Goal: Task Accomplishment & Management: Use online tool/utility

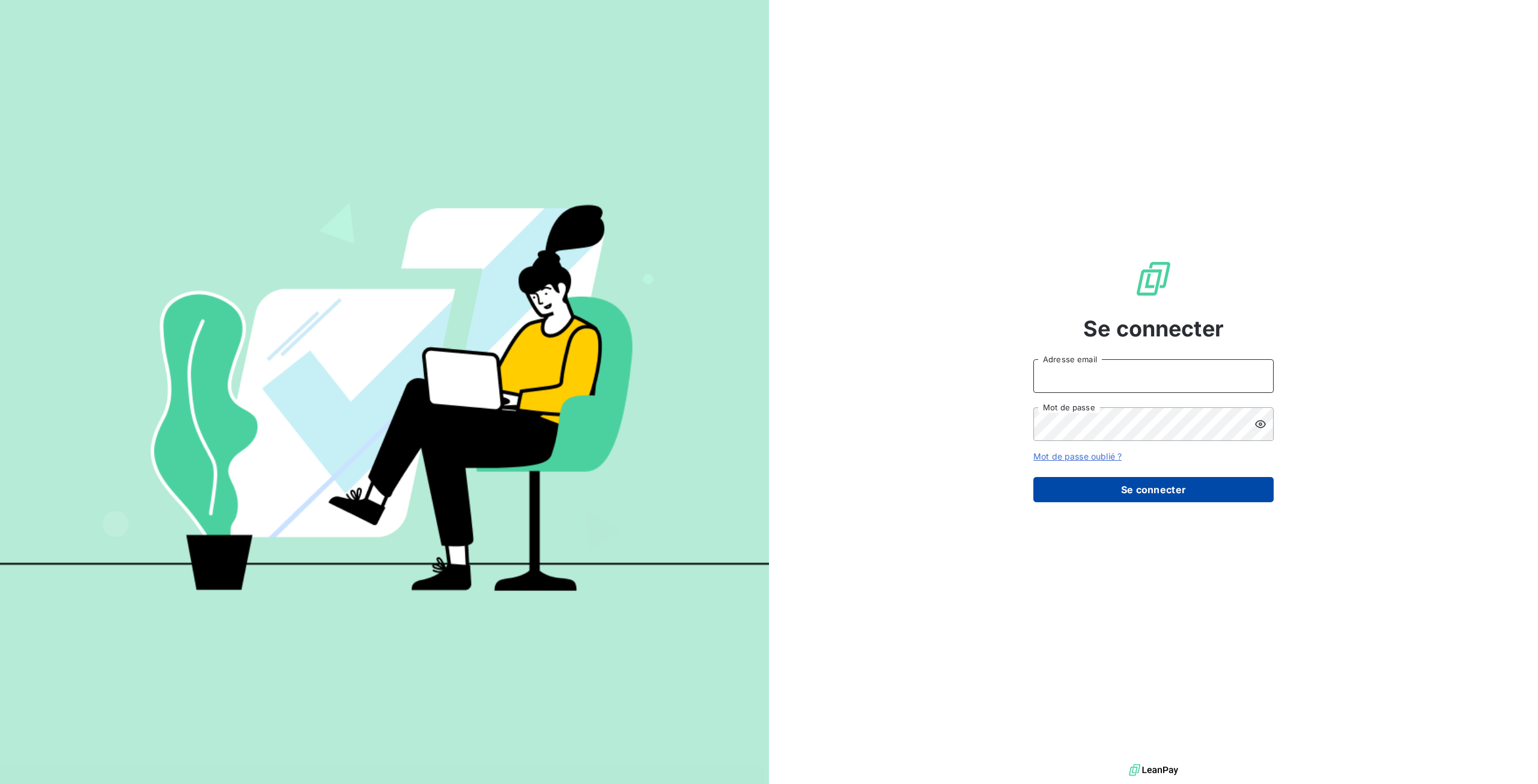
type input "[EMAIL_ADDRESS][DOMAIN_NAME]"
click at [1061, 485] on button "Se connecter" at bounding box center [1154, 489] width 241 height 25
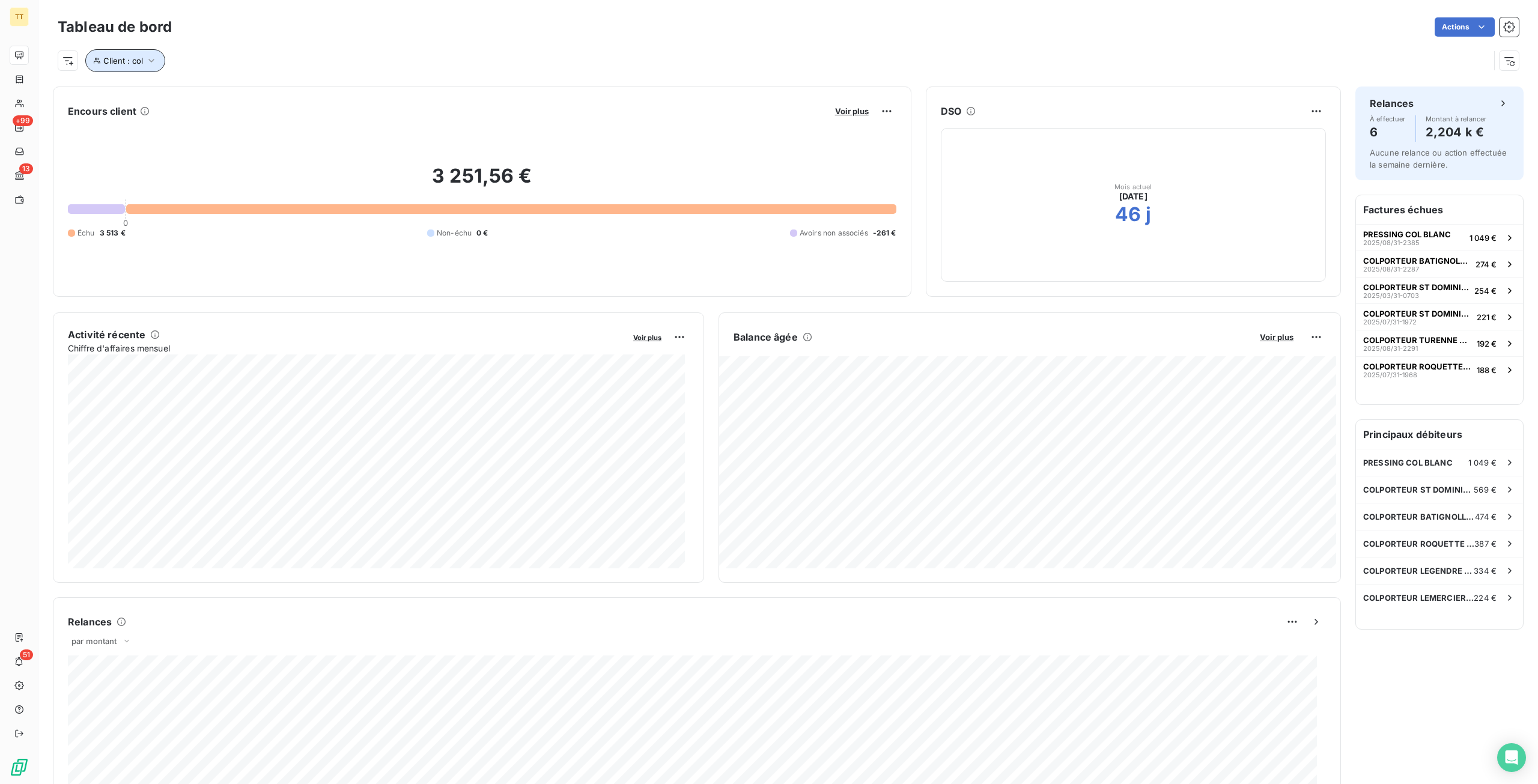
click at [128, 53] on button "Client : col" at bounding box center [125, 61] width 80 height 23
drag, startPoint x: 360, startPoint y: 93, endPoint x: 143, endPoint y: 87, distance: 217.1
click at [143, 87] on div "Client Contient like col" at bounding box center [257, 91] width 329 height 25
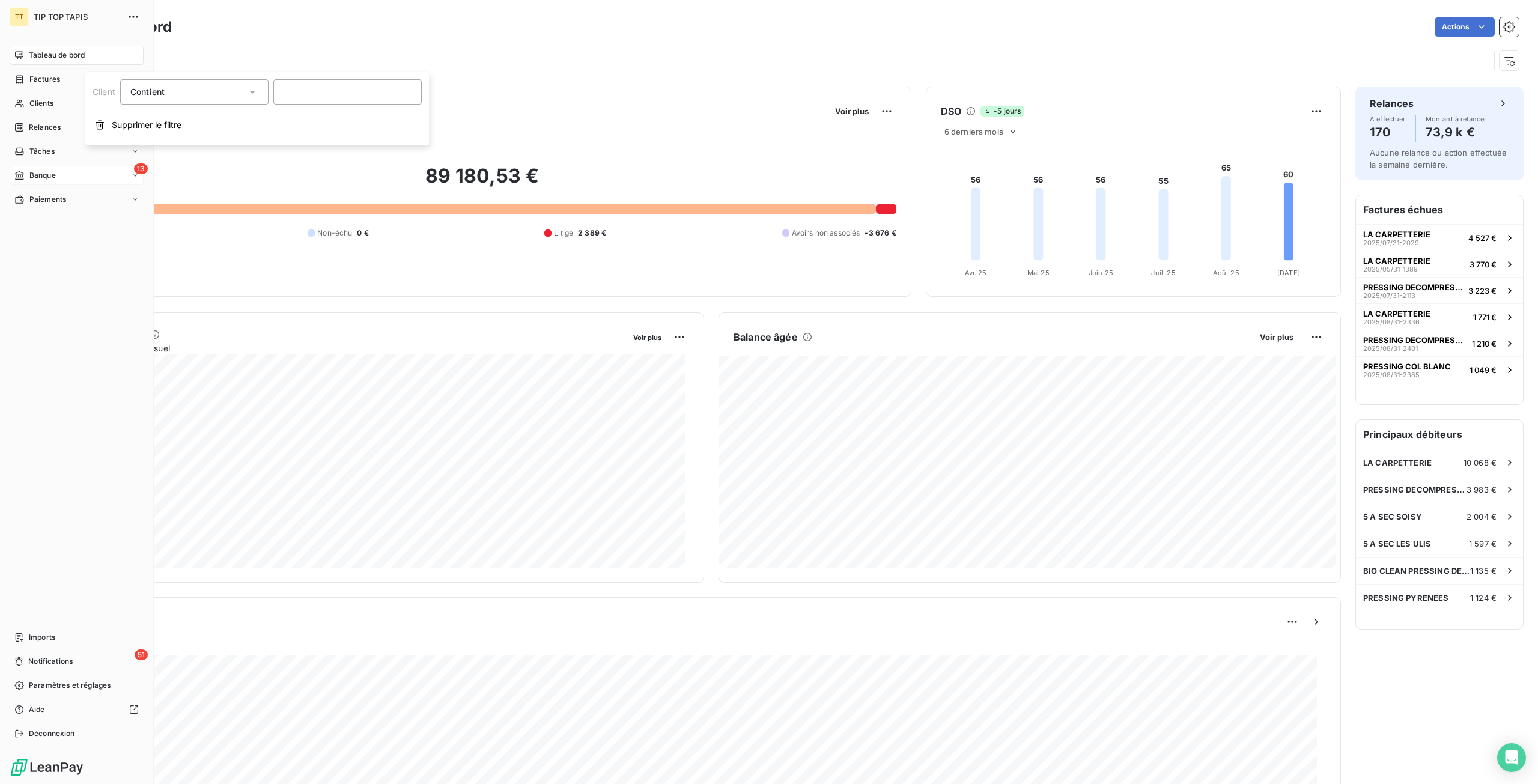
click at [32, 169] on div "13 Banque" at bounding box center [76, 175] width 134 height 19
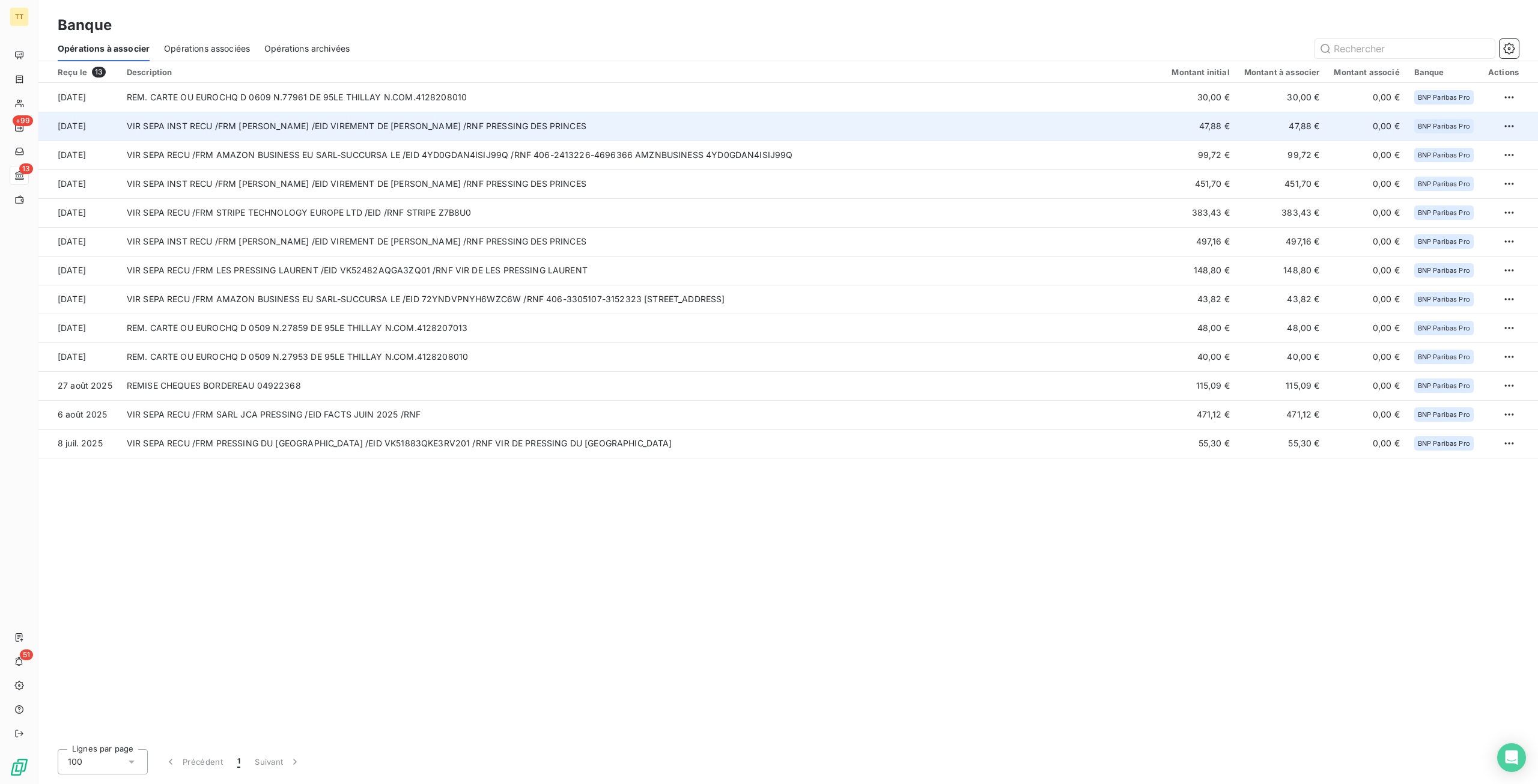
click at [262, 122] on td "VIR SEPA INST RECU /FRM [PERSON_NAME] /EID VIREMENT DE [PERSON_NAME] /RNF PRESS…" at bounding box center [642, 126] width 1046 height 29
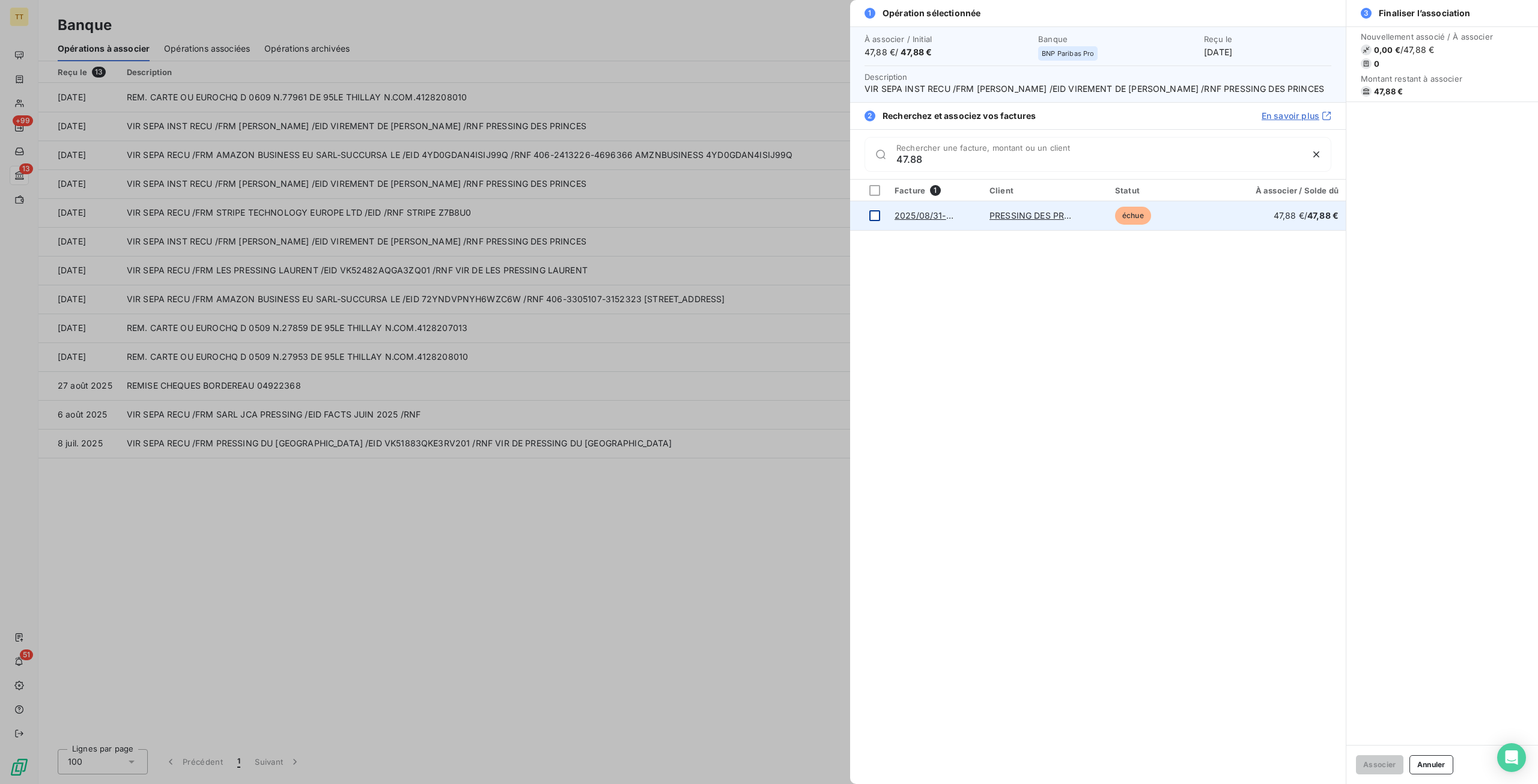
type input "47.88"
click at [873, 221] on div at bounding box center [875, 216] width 11 height 11
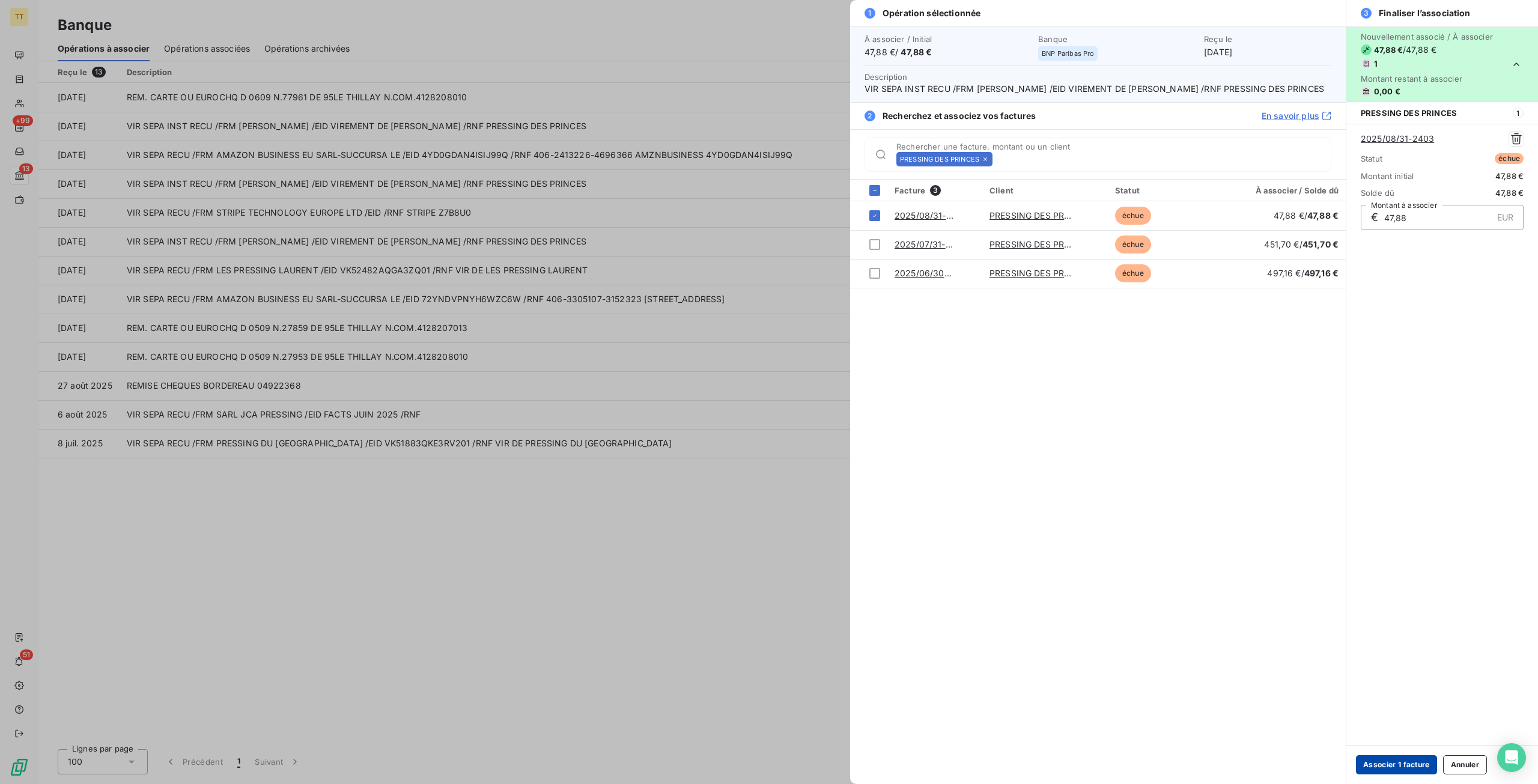
click at [1380, 765] on button "Associer 1 facture" at bounding box center [1397, 764] width 81 height 19
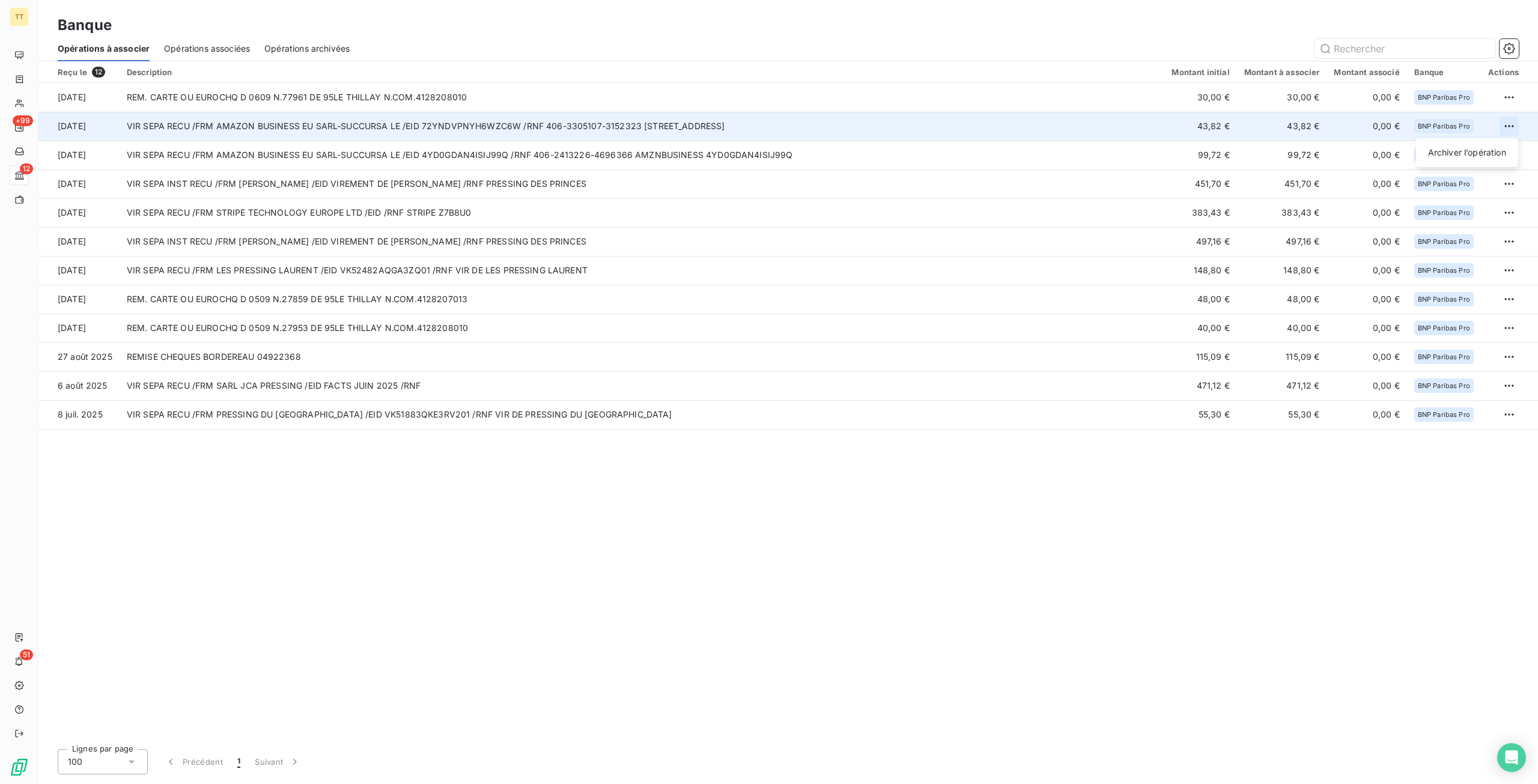
click at [1506, 125] on html "TT +99 12 51 Banque Opérations à associer Opérations associées Opérations archi…" at bounding box center [769, 392] width 1538 height 784
click at [1462, 154] on div "Archiver l’opération" at bounding box center [1467, 153] width 93 height 19
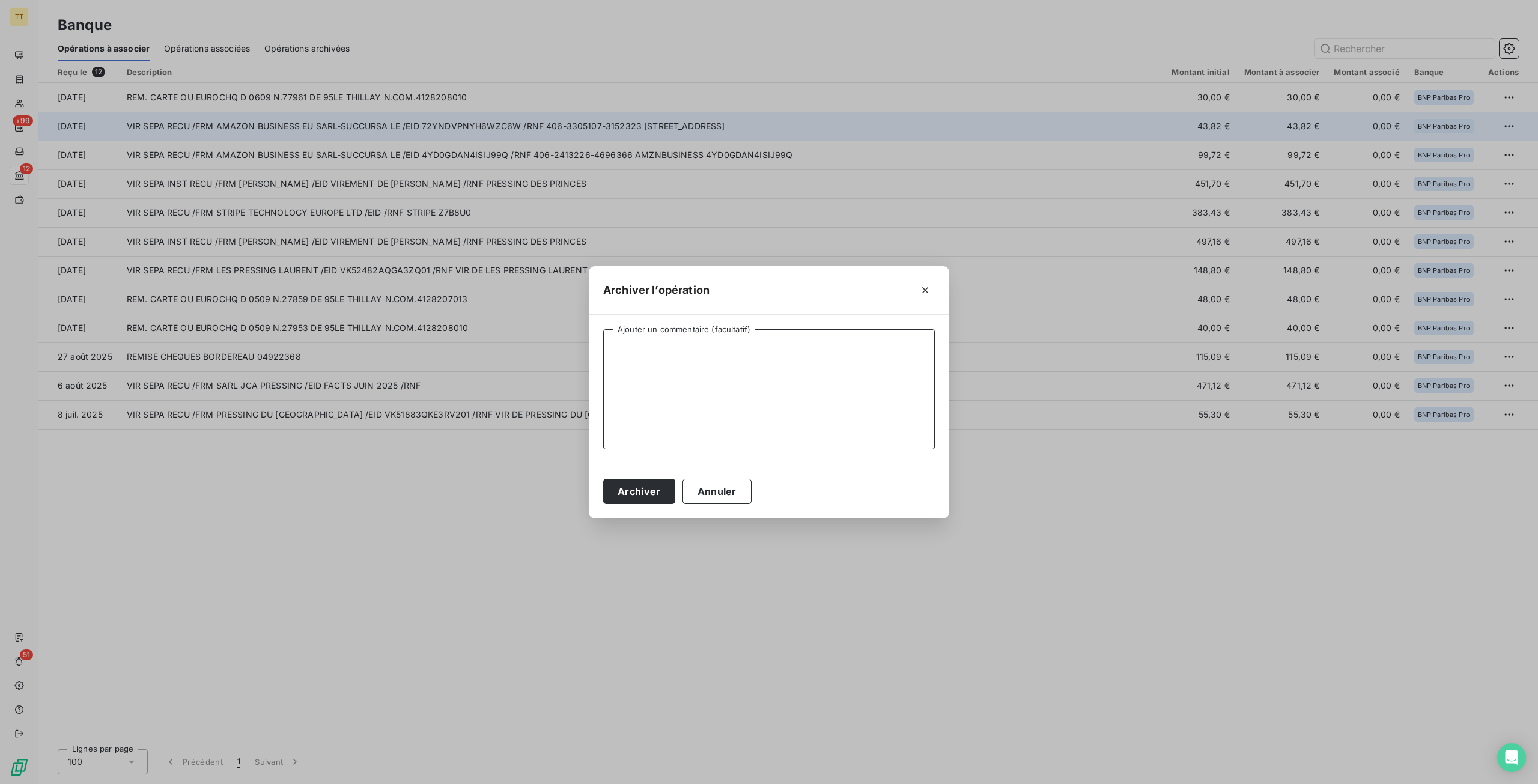
click at [679, 403] on textarea "Ajouter un commentaire (facultatif)" at bounding box center [769, 389] width 332 height 120
type textarea "REMB. AMAZON"
click at [656, 485] on button "Archiver" at bounding box center [639, 491] width 72 height 25
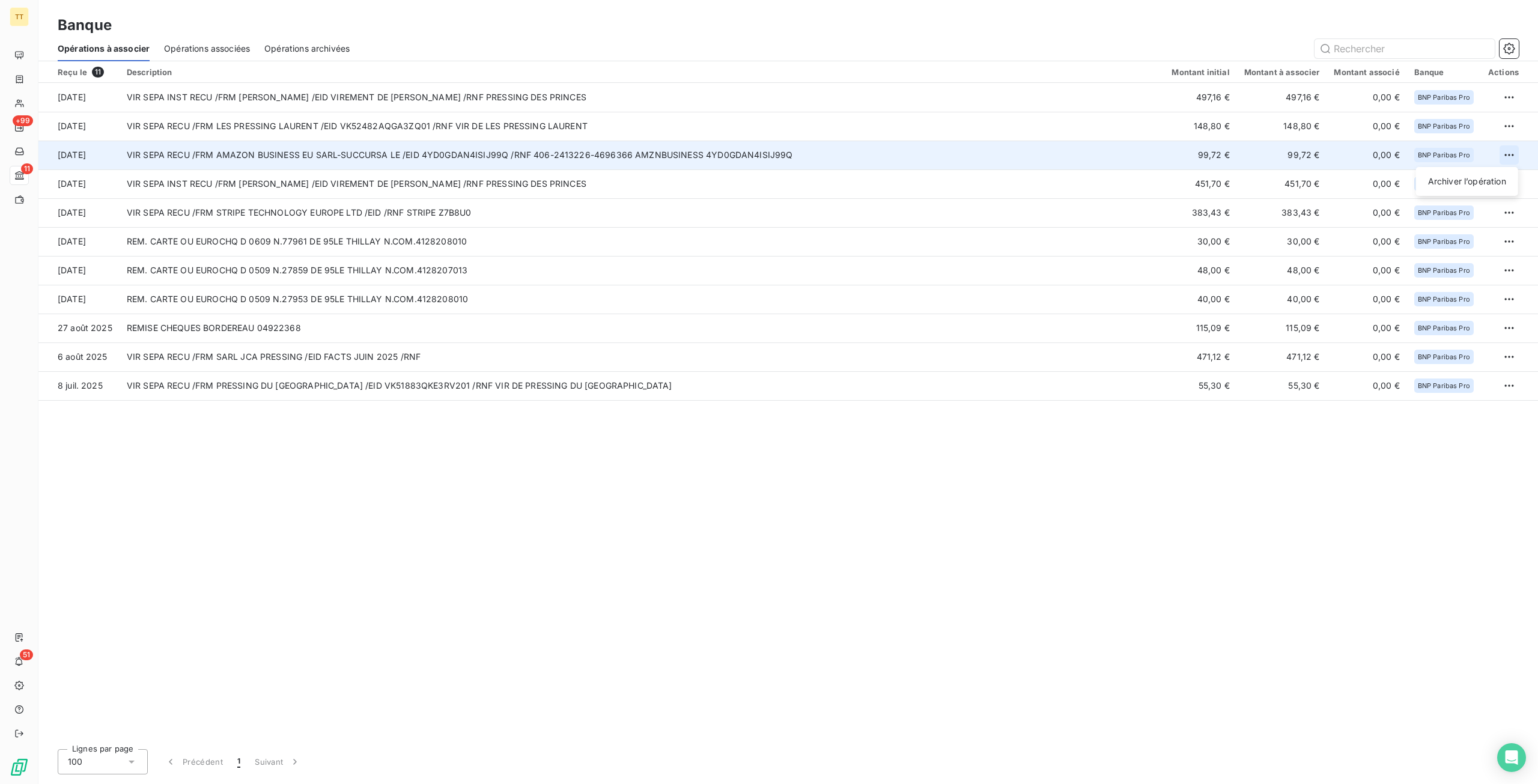
click at [1505, 152] on html "TT +99 11 51 Banque Opérations à associer Opérations associées Opérations archi…" at bounding box center [769, 392] width 1538 height 784
click at [1473, 180] on div "Archiver l’opération" at bounding box center [1467, 181] width 93 height 19
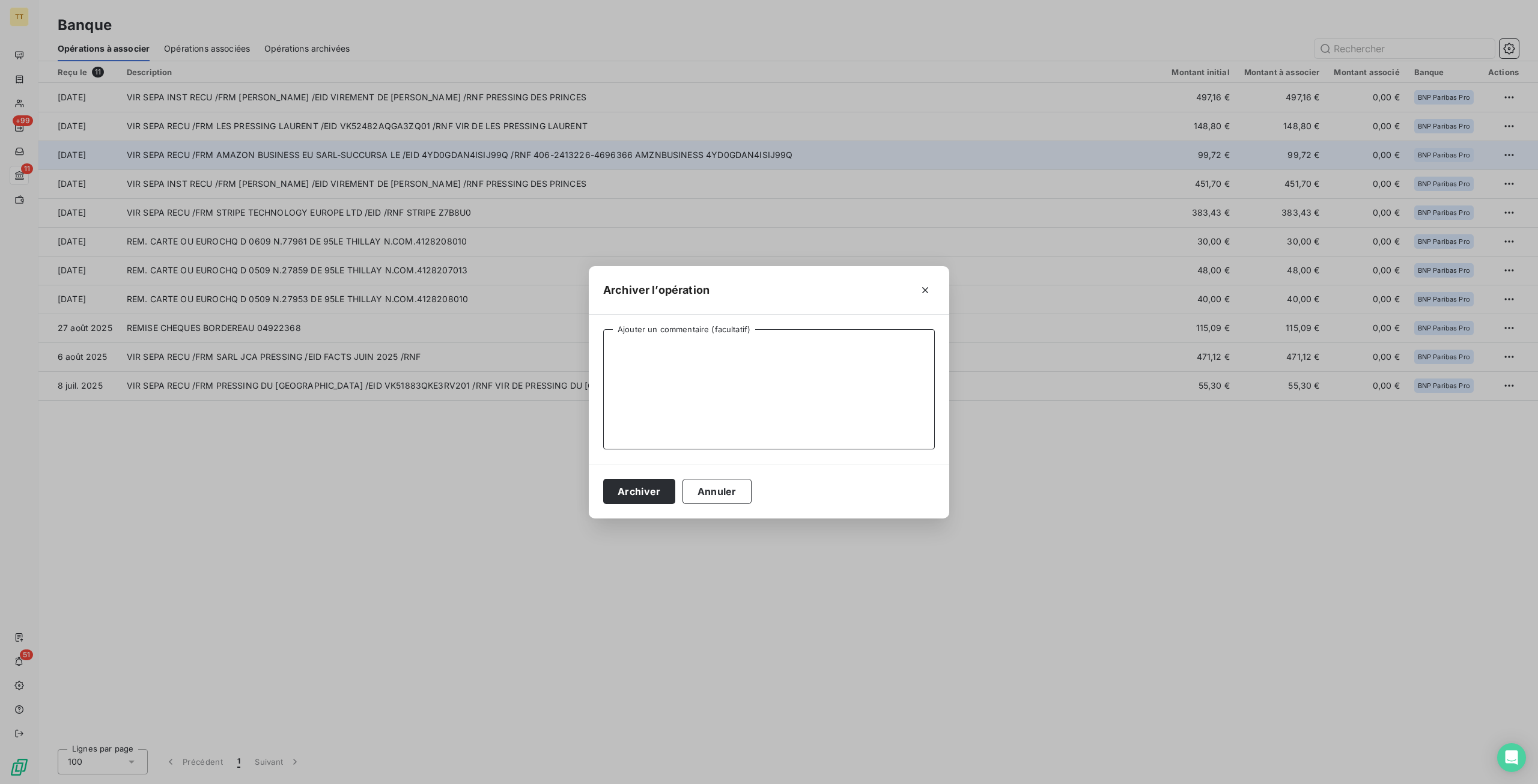
click at [627, 341] on textarea "Ajouter un commentaire (facultatif)" at bounding box center [769, 389] width 332 height 120
type textarea "REMB. AMAZON"
click at [650, 482] on button "Archiver" at bounding box center [639, 491] width 72 height 25
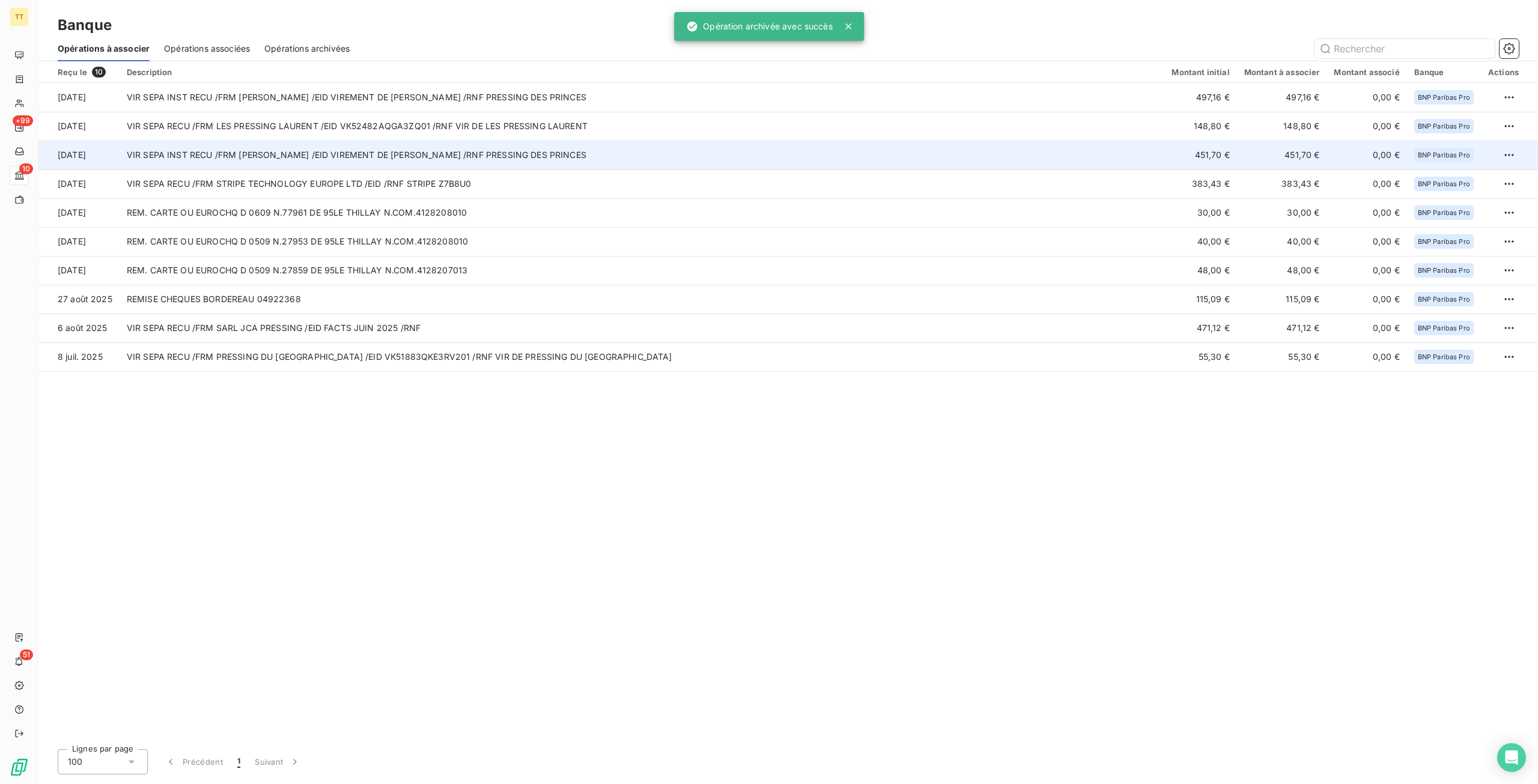
click at [321, 162] on td "VIR SEPA INST RECU /FRM KOURSI MOHAMED /EID VIREMENT DE KOURSI MOHAMED /RNF PRE…" at bounding box center [642, 155] width 1046 height 29
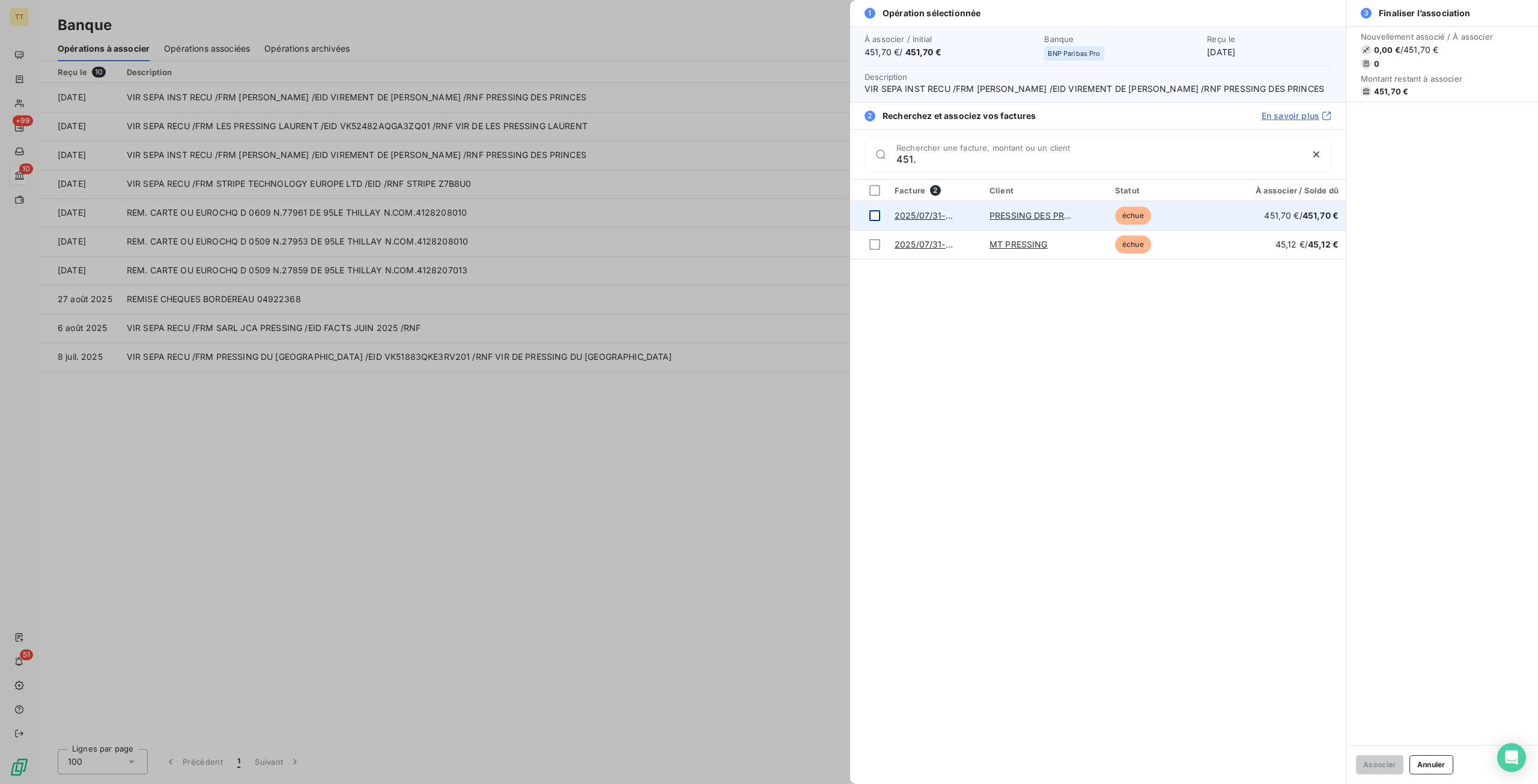
type input "451."
click at [878, 221] on div at bounding box center [875, 216] width 11 height 11
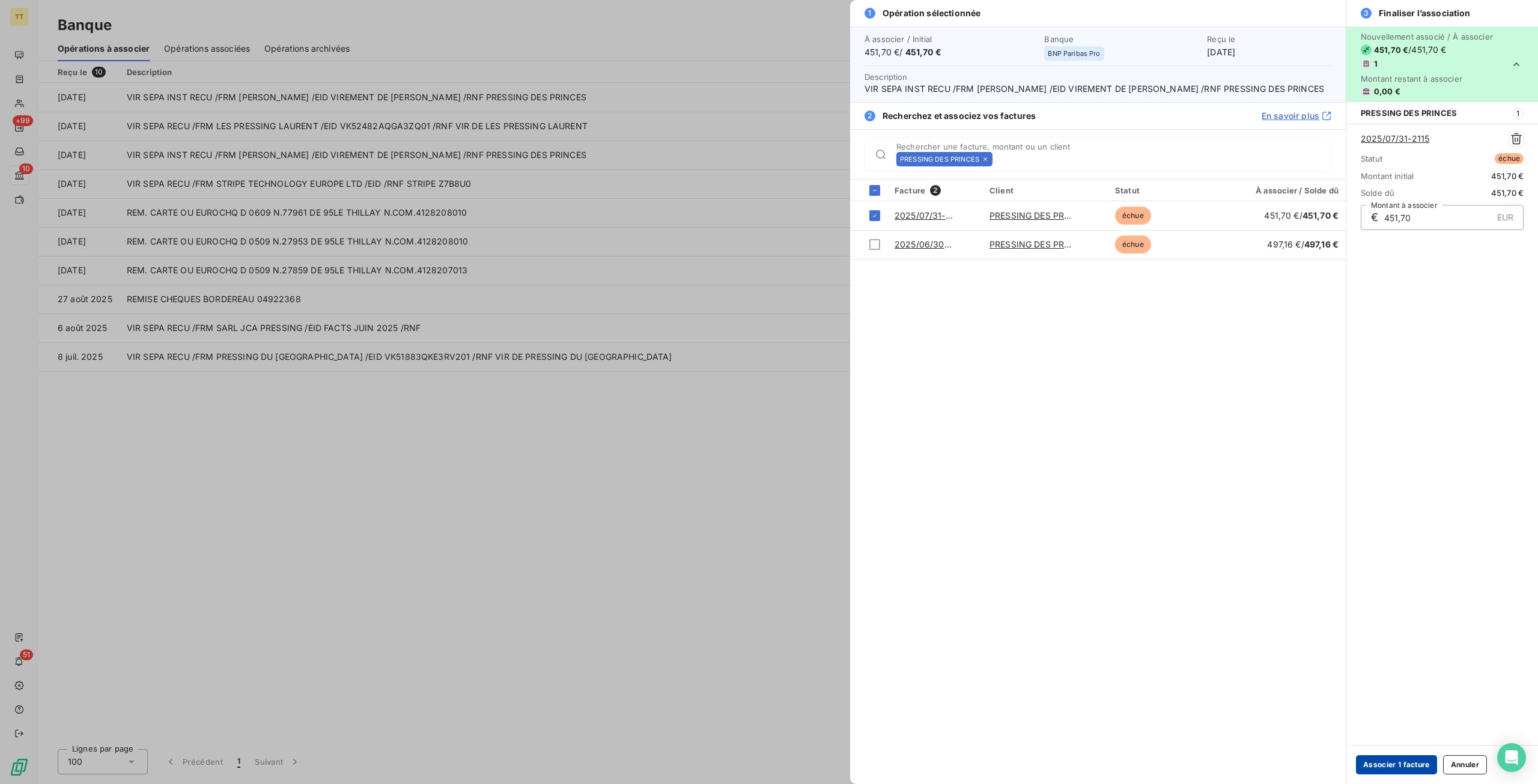
click at [1414, 764] on button "Associer 1 facture" at bounding box center [1397, 764] width 81 height 19
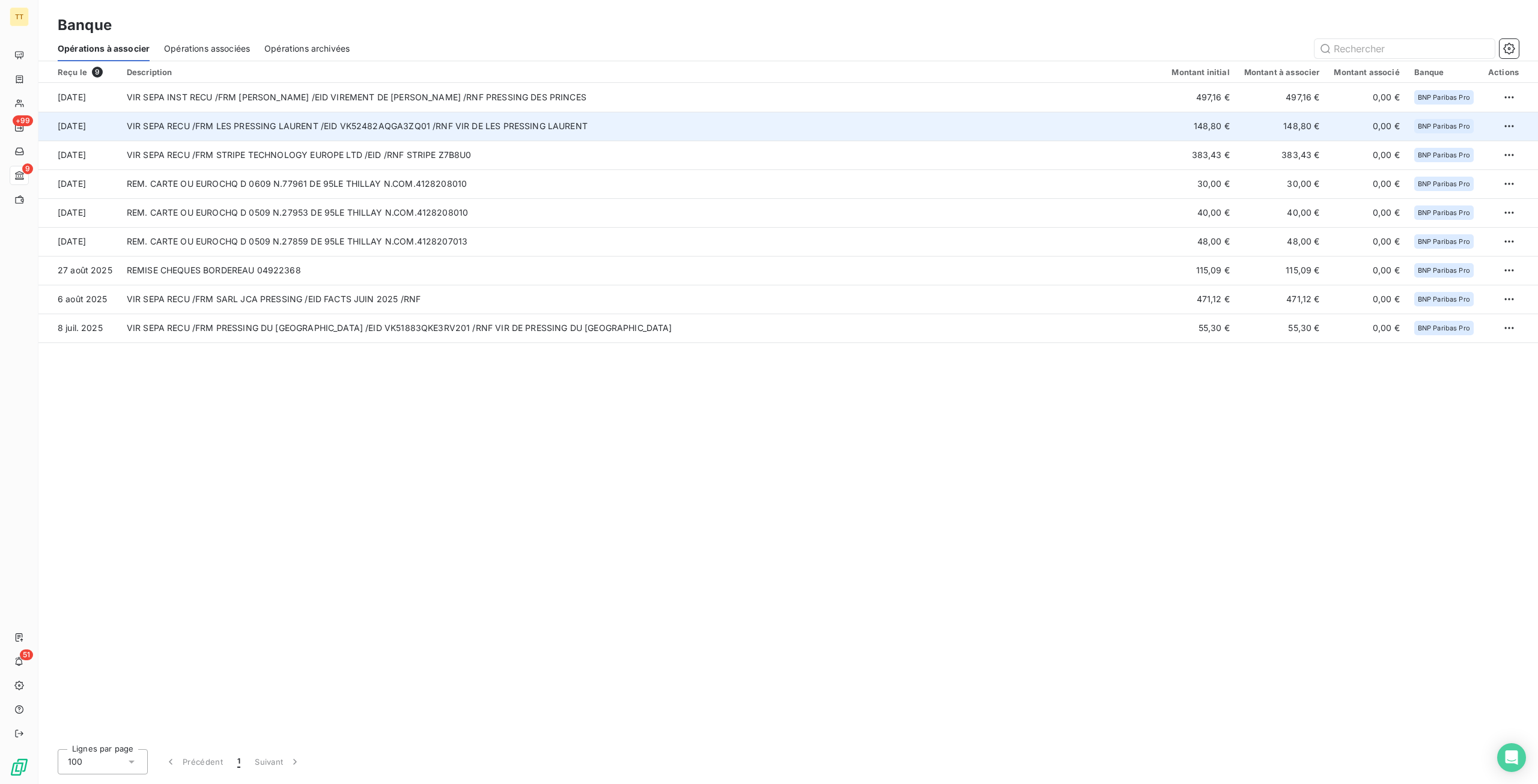
click at [286, 134] on td "VIR SEPA RECU /FRM LES PRESSING LAURENT /EID VK52482AQGA3ZQ01 /RNF VIR DE LES P…" at bounding box center [642, 126] width 1046 height 29
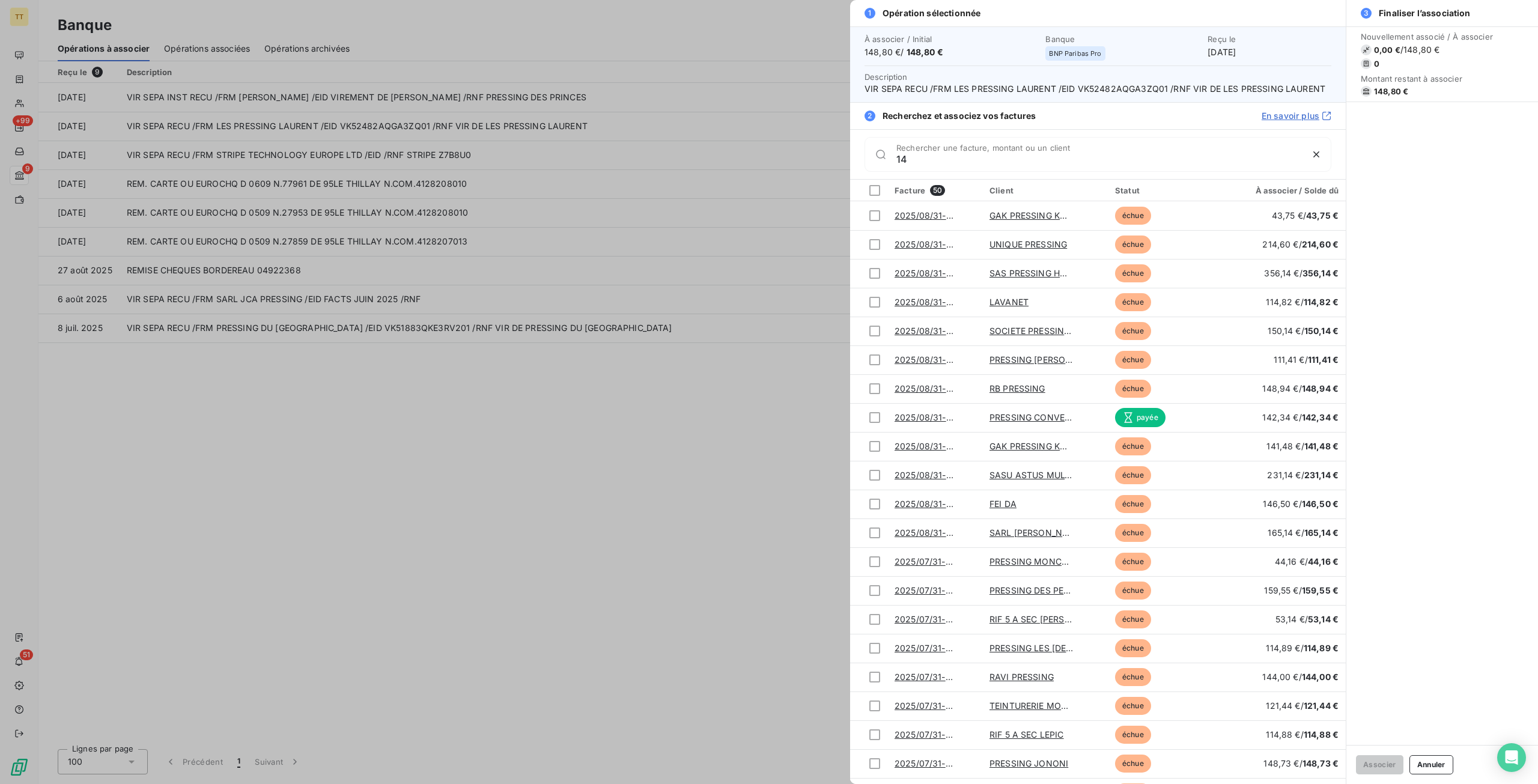
type input "1"
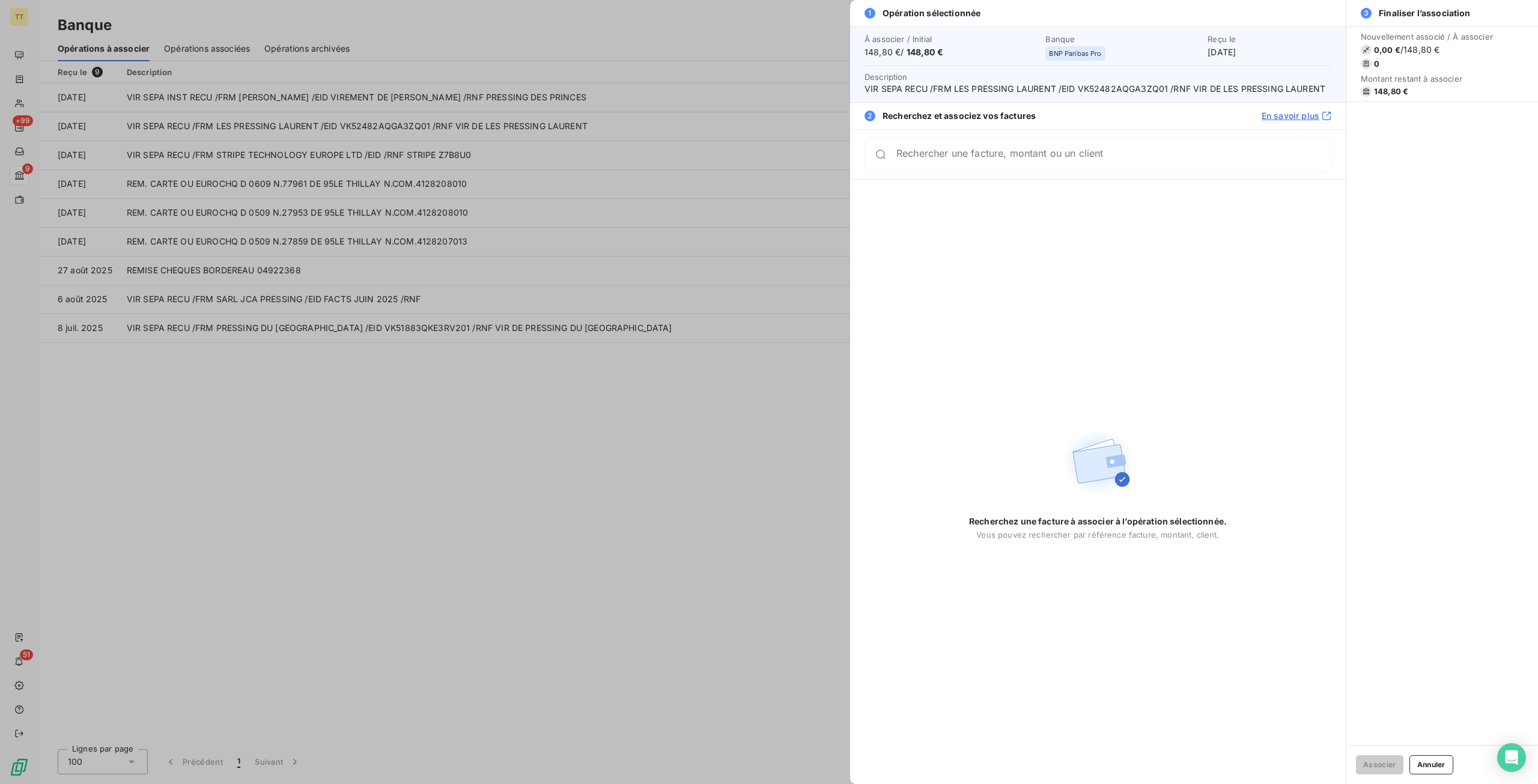
click at [500, 124] on div at bounding box center [769, 392] width 1538 height 784
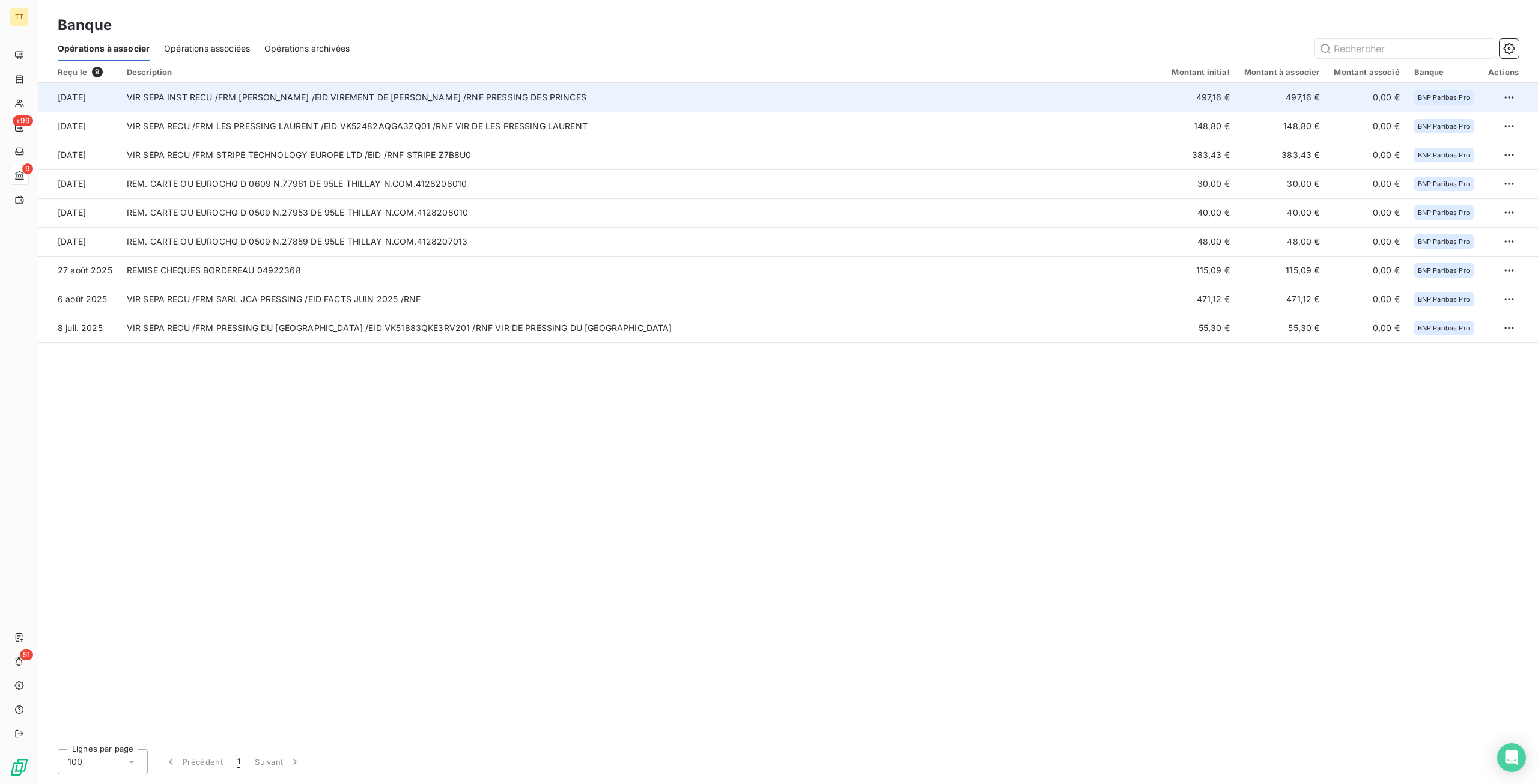
click at [309, 95] on td "VIR SEPA INST RECU /FRM [PERSON_NAME] /EID VIREMENT DE [PERSON_NAME] /RNF PRESS…" at bounding box center [642, 97] width 1046 height 29
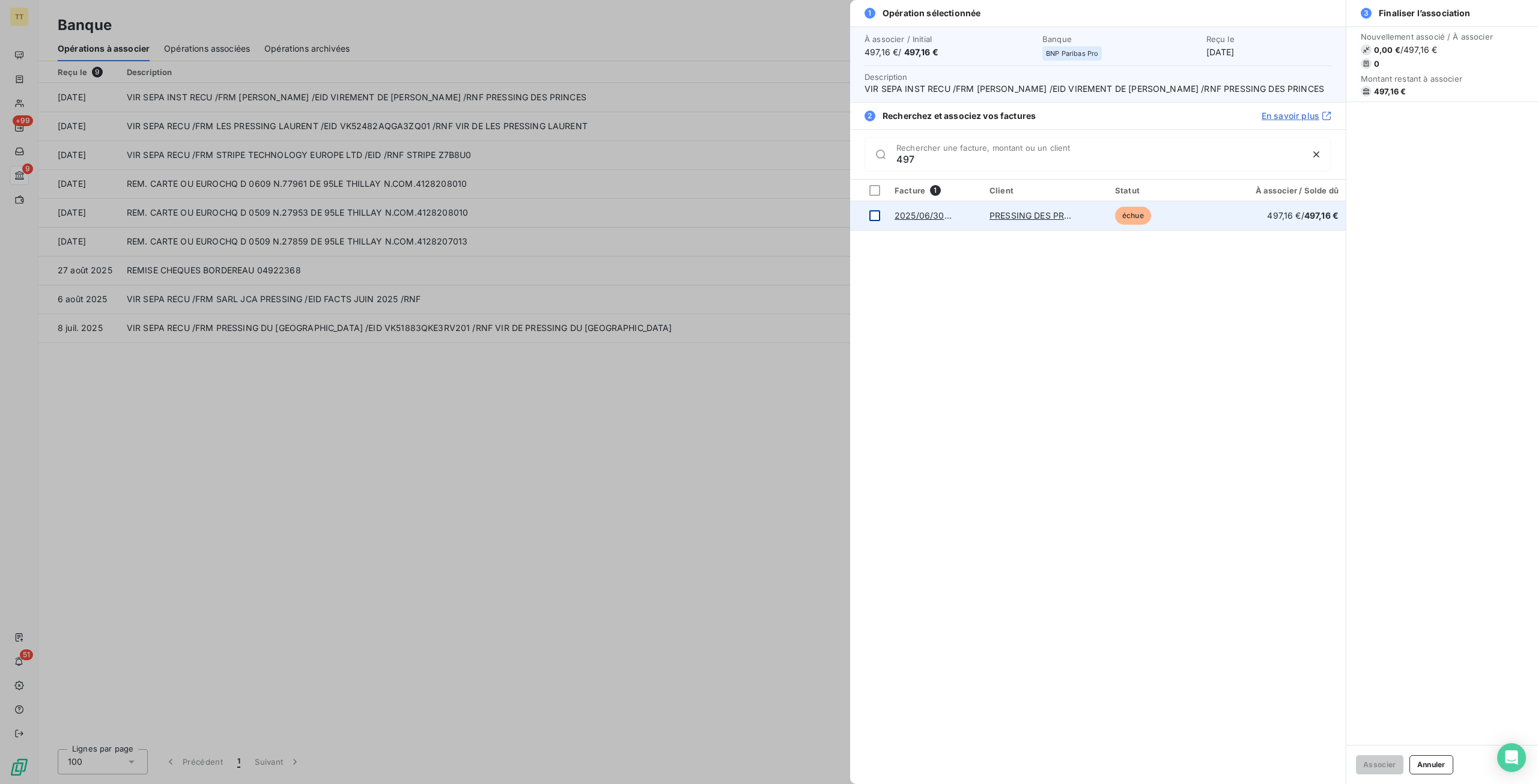
type input "497"
click at [873, 221] on div at bounding box center [875, 216] width 11 height 11
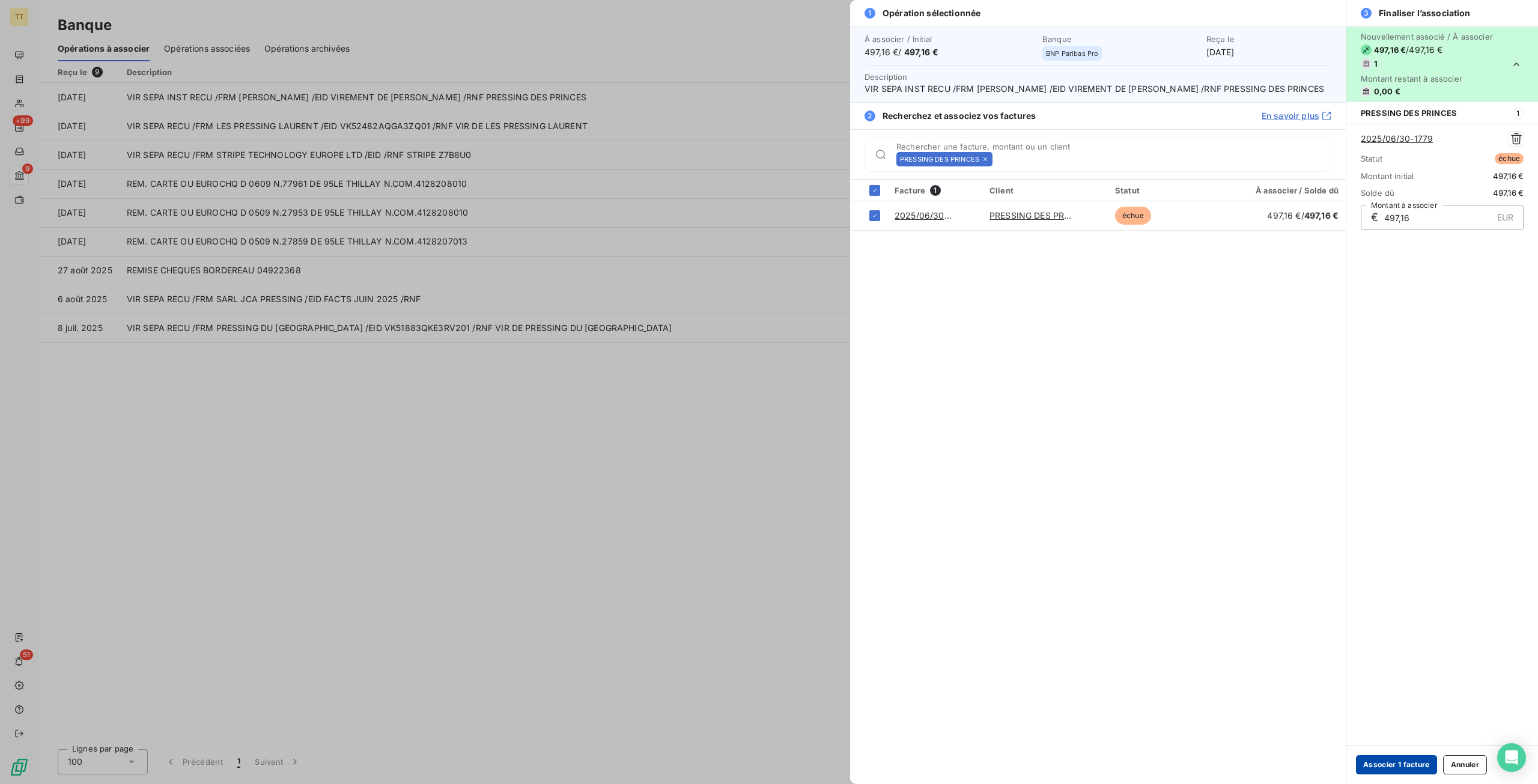
click at [1403, 766] on button "Associer 1 facture" at bounding box center [1397, 764] width 81 height 19
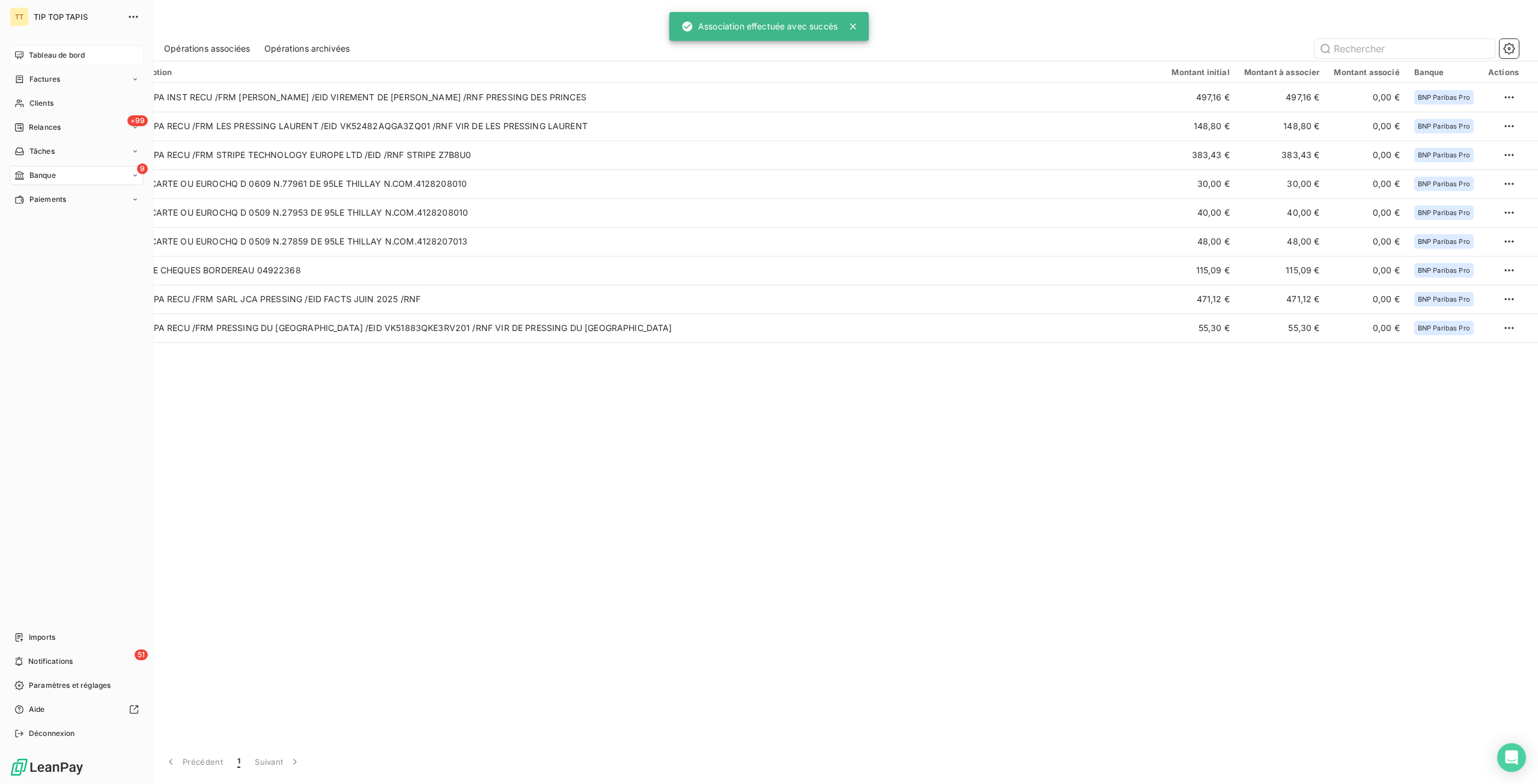
click at [38, 55] on span "Tableau de bord" at bounding box center [57, 55] width 56 height 11
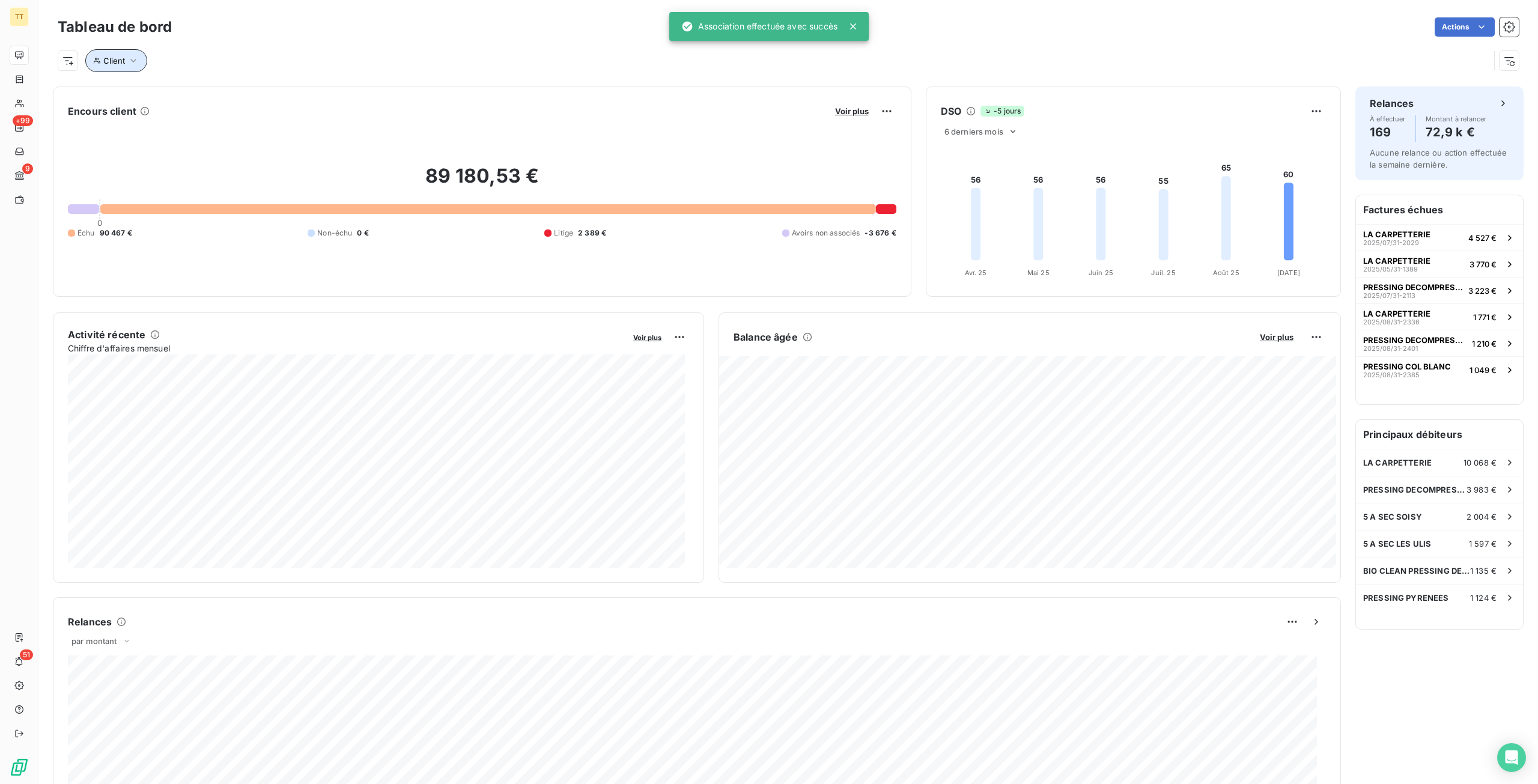
click at [122, 64] on span "Client" at bounding box center [114, 61] width 22 height 9
click at [723, 128] on div "89 180,53 € 0 Échu 90 467 € Non-échu 0 € Litige 2 389 € Avoirs non associés -3 …" at bounding box center [482, 201] width 829 height 161
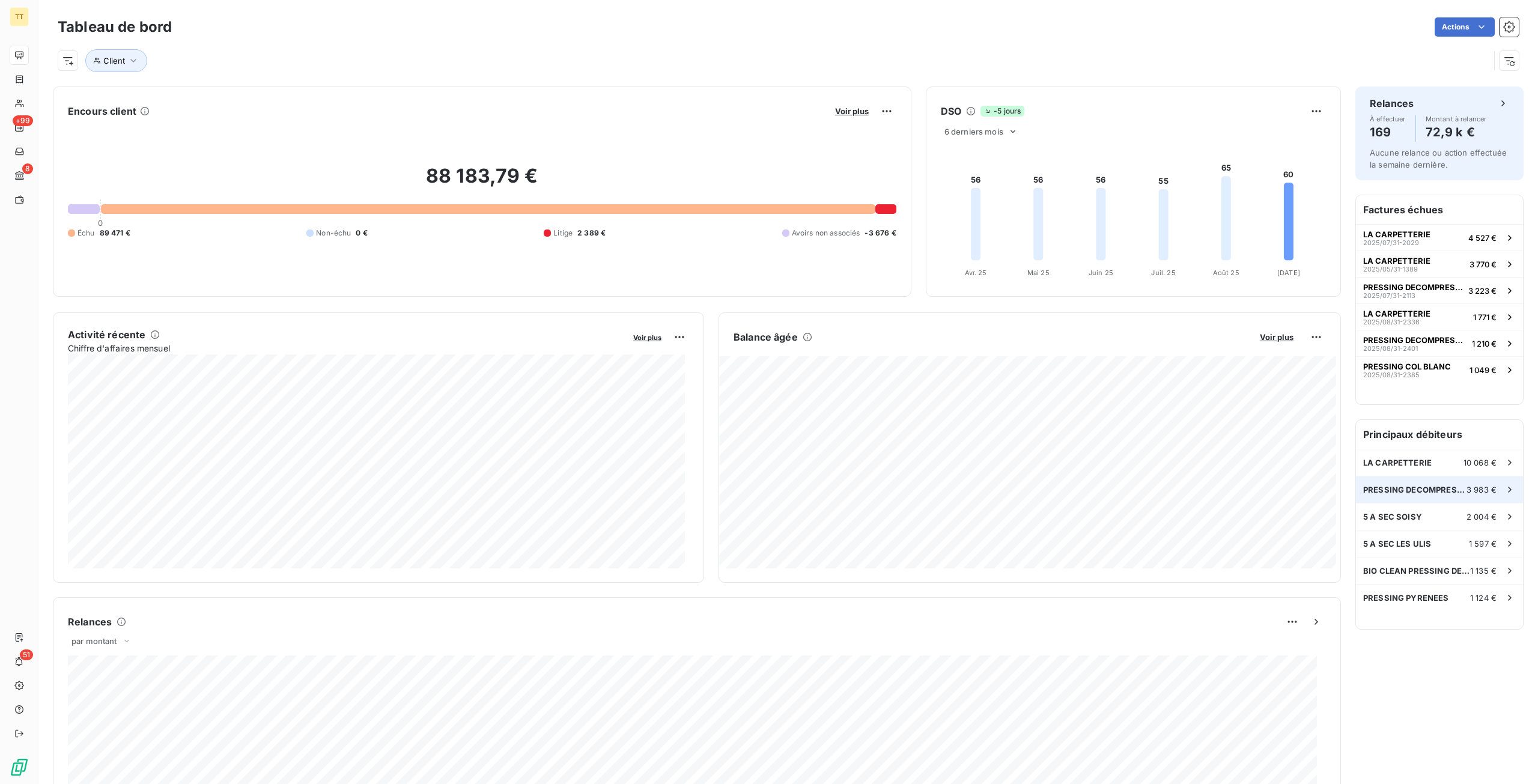
click at [1440, 492] on span "PRESSING DECOMPRESSING" at bounding box center [1415, 489] width 103 height 9
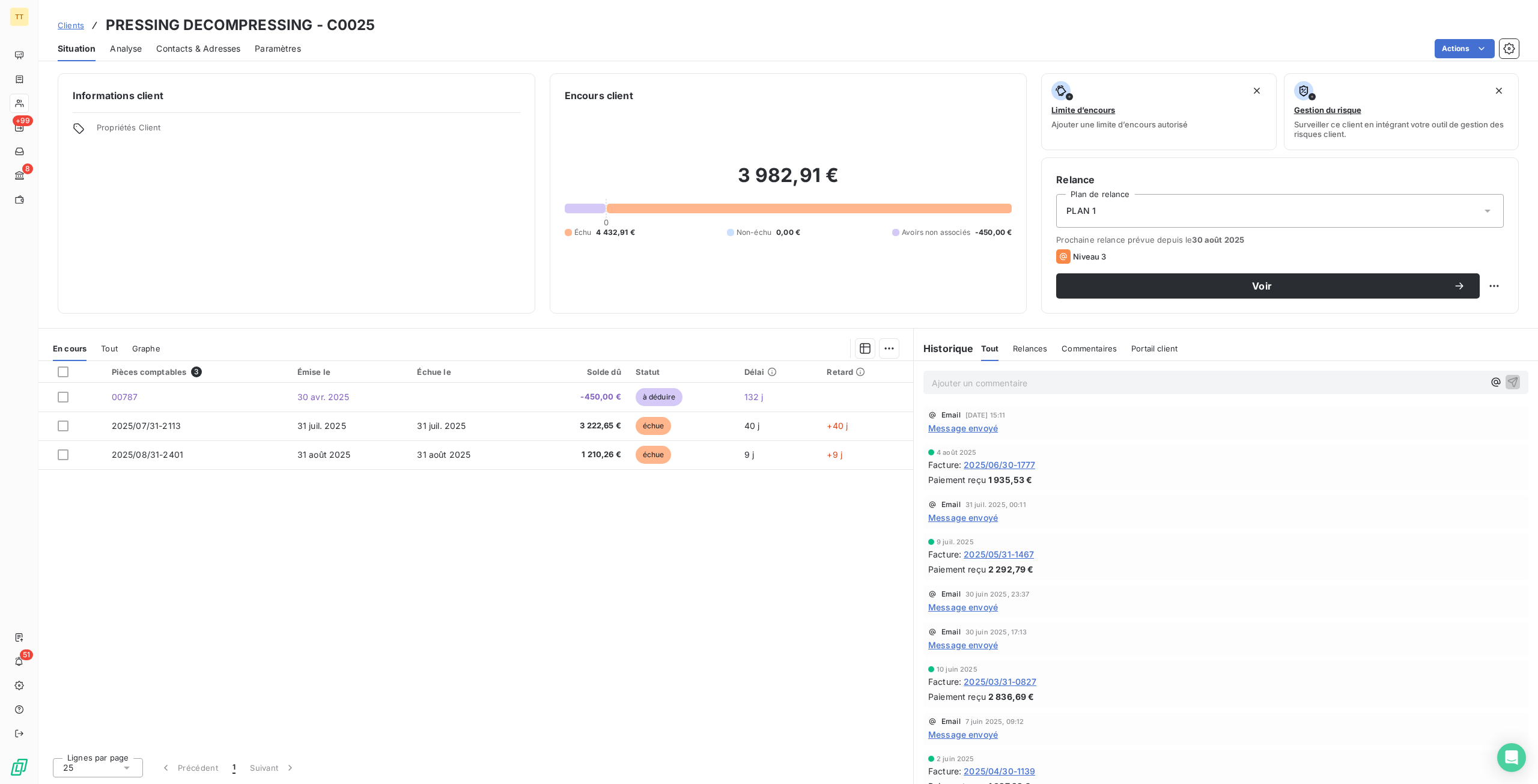
drag, startPoint x: 596, startPoint y: 554, endPoint x: 560, endPoint y: 341, distance: 216.0
click at [560, 342] on div "En cours Tout Graphe Pièces comptables 3 Émise le Échue le Solde dû Statut Déla…" at bounding box center [476, 560] width 875 height 448
click at [516, 272] on div "Informations client Propriétés Client" at bounding box center [296, 193] width 478 height 241
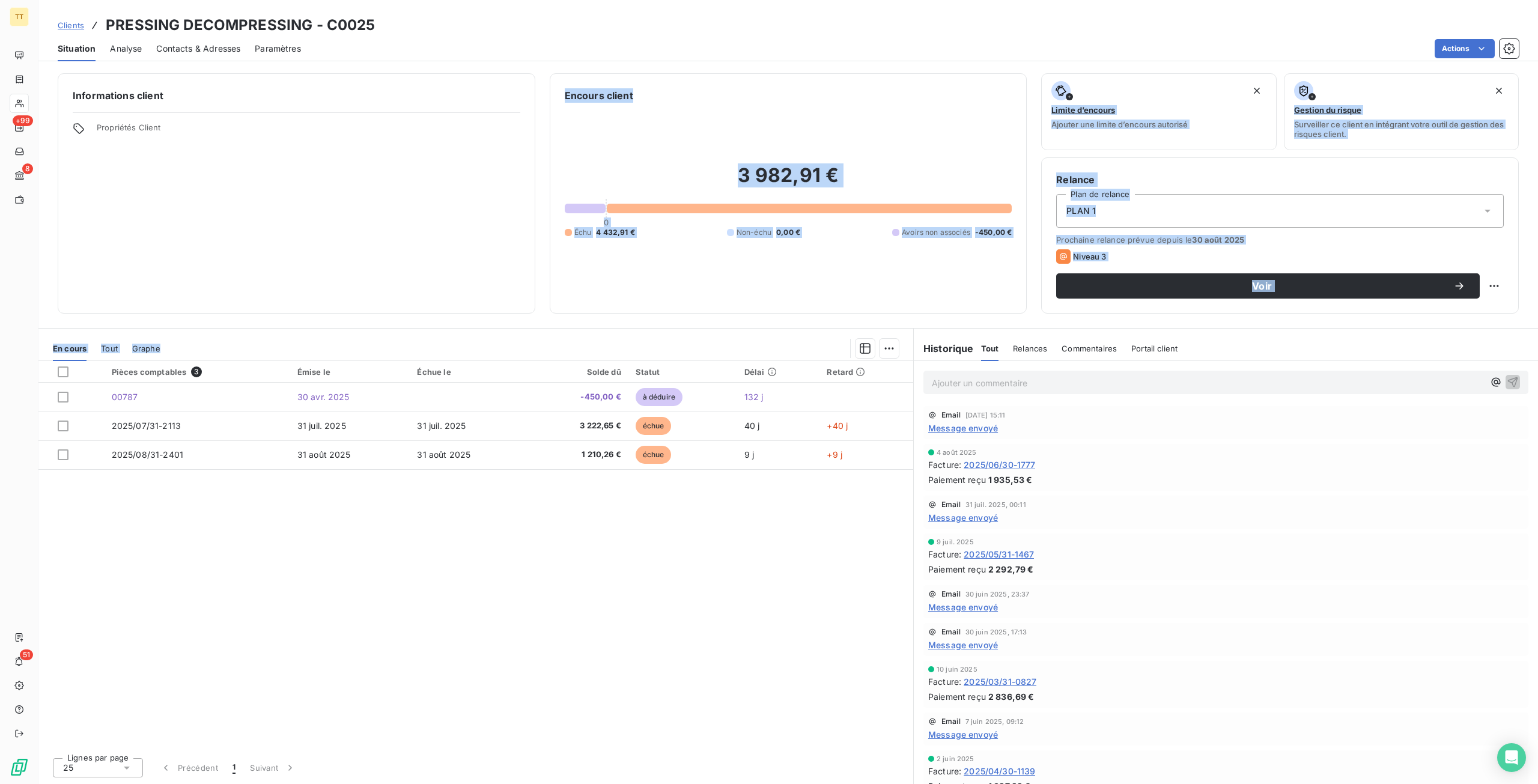
drag, startPoint x: 268, startPoint y: 593, endPoint x: 423, endPoint y: 276, distance: 352.9
click at [423, 276] on div "Informations client Propriétés Client Encours client 3 982,91 € 0 Échu 4 432,91…" at bounding box center [788, 425] width 1499 height 718
click at [466, 668] on div "Pièces comptables 3 Émise le Échue le Solde dû Statut Délai Retard 00787 [DATE]…" at bounding box center [476, 554] width 875 height 387
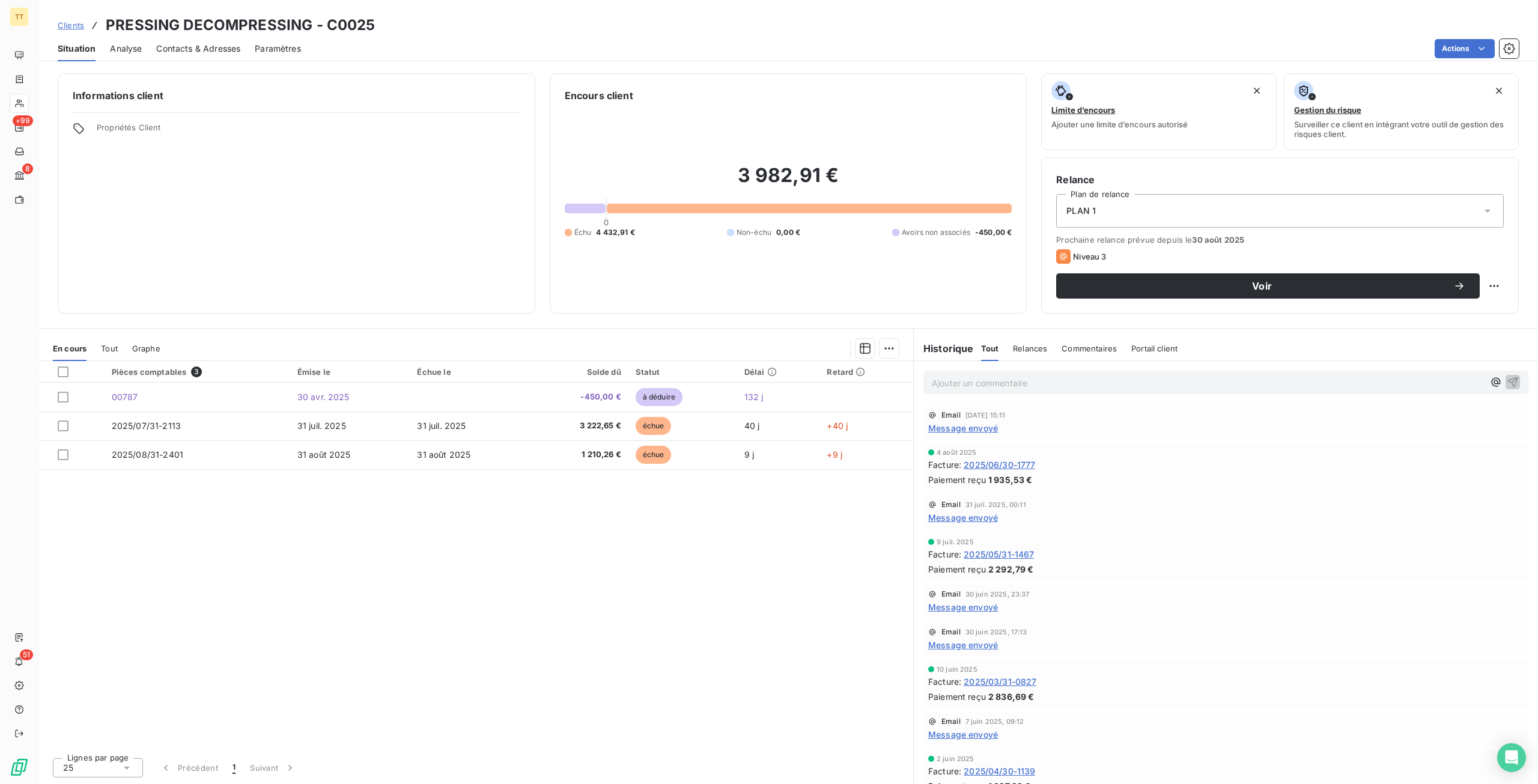
click at [572, 497] on div "Pièces comptables 3 Émise le Échue le Solde dû Statut Délai Retard 00787 [DATE]…" at bounding box center [476, 554] width 875 height 387
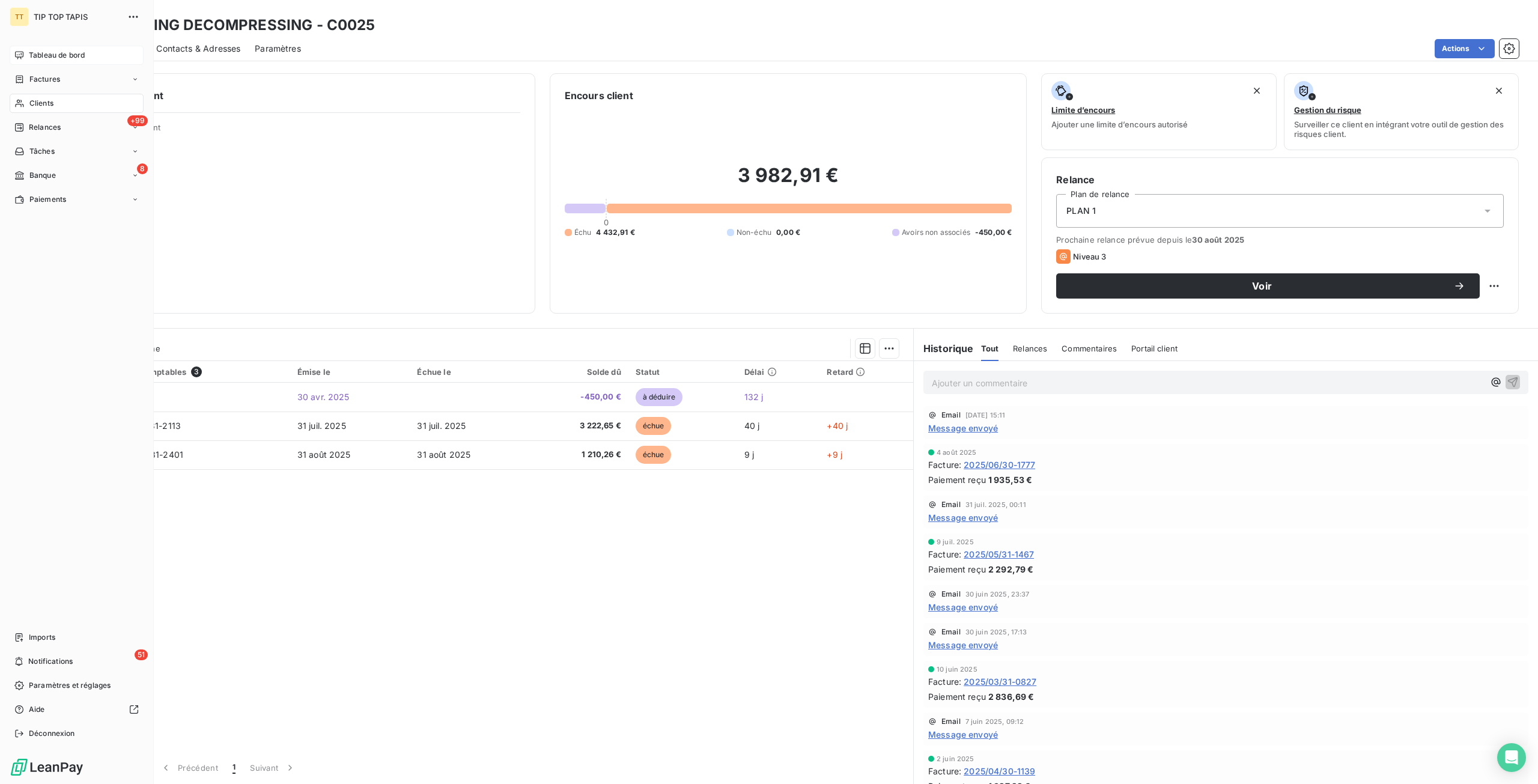
click at [52, 51] on span "Tableau de bord" at bounding box center [57, 55] width 56 height 11
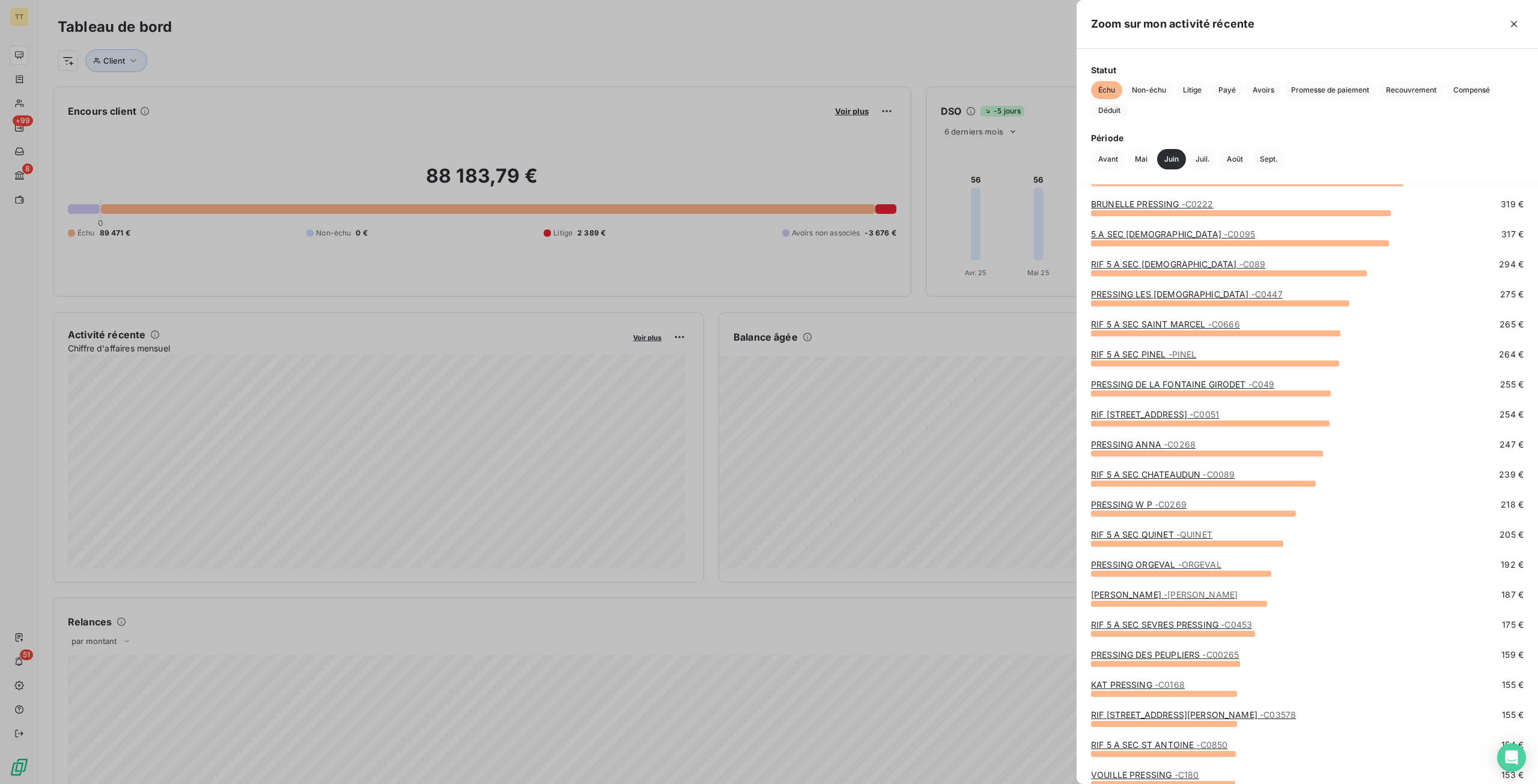
scroll to position [241, 0]
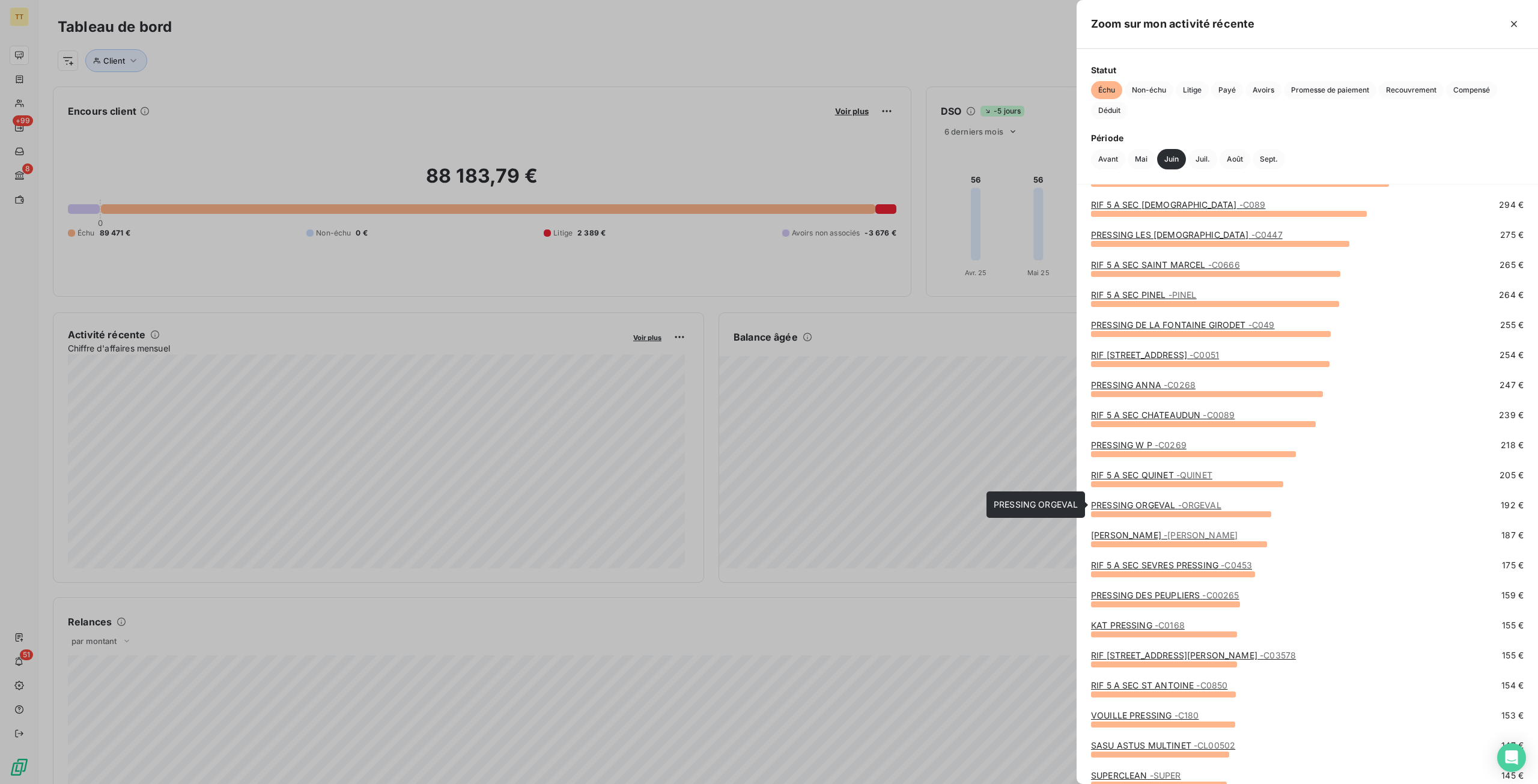
click at [1118, 501] on link "PRESSING ORGEVAL - ORGEVAL" at bounding box center [1156, 504] width 130 height 10
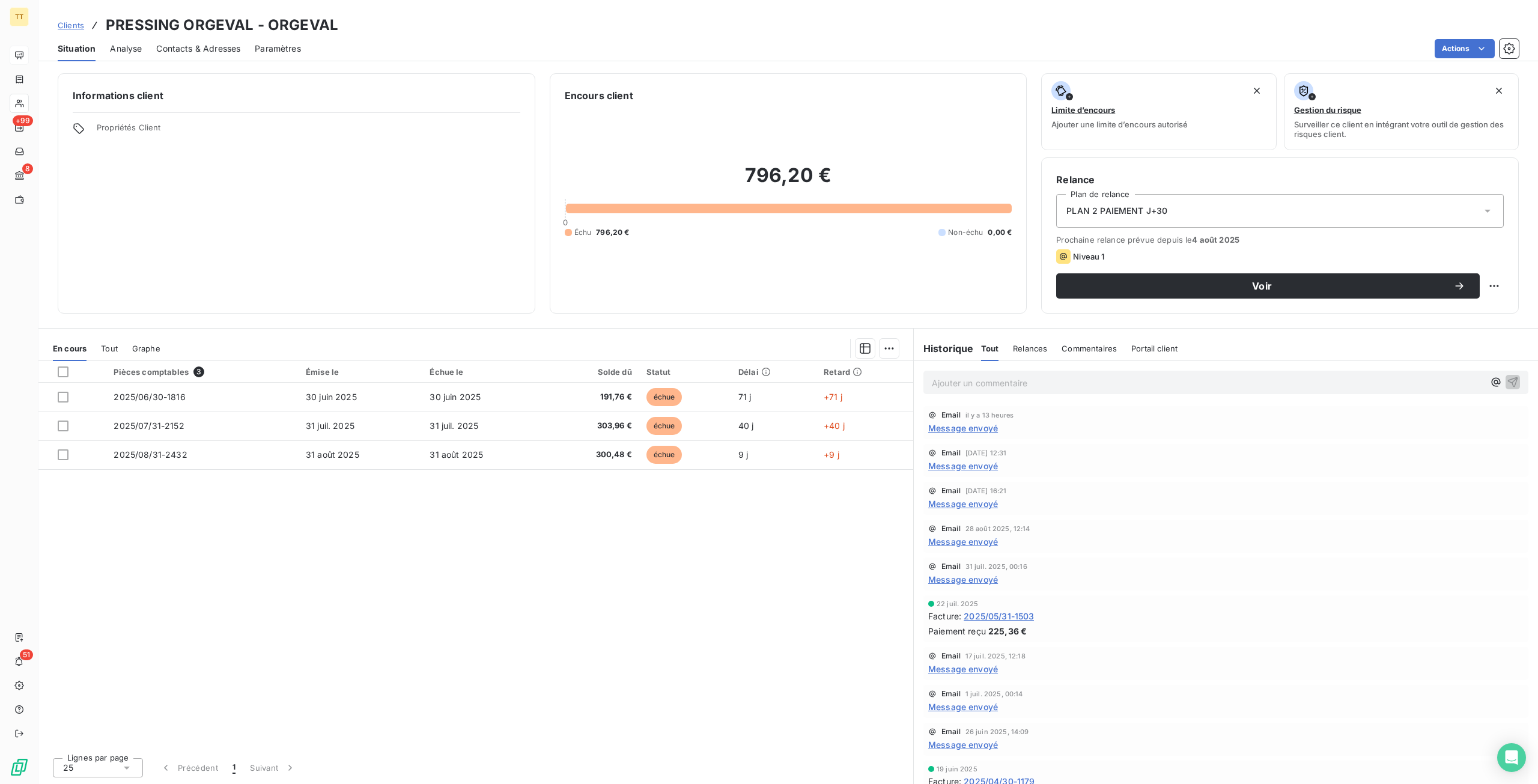
click at [652, 528] on div "Pièces comptables 3 Émise le Échue le Solde dû Statut Délai Retard 2025/06/30-1…" at bounding box center [476, 554] width 875 height 387
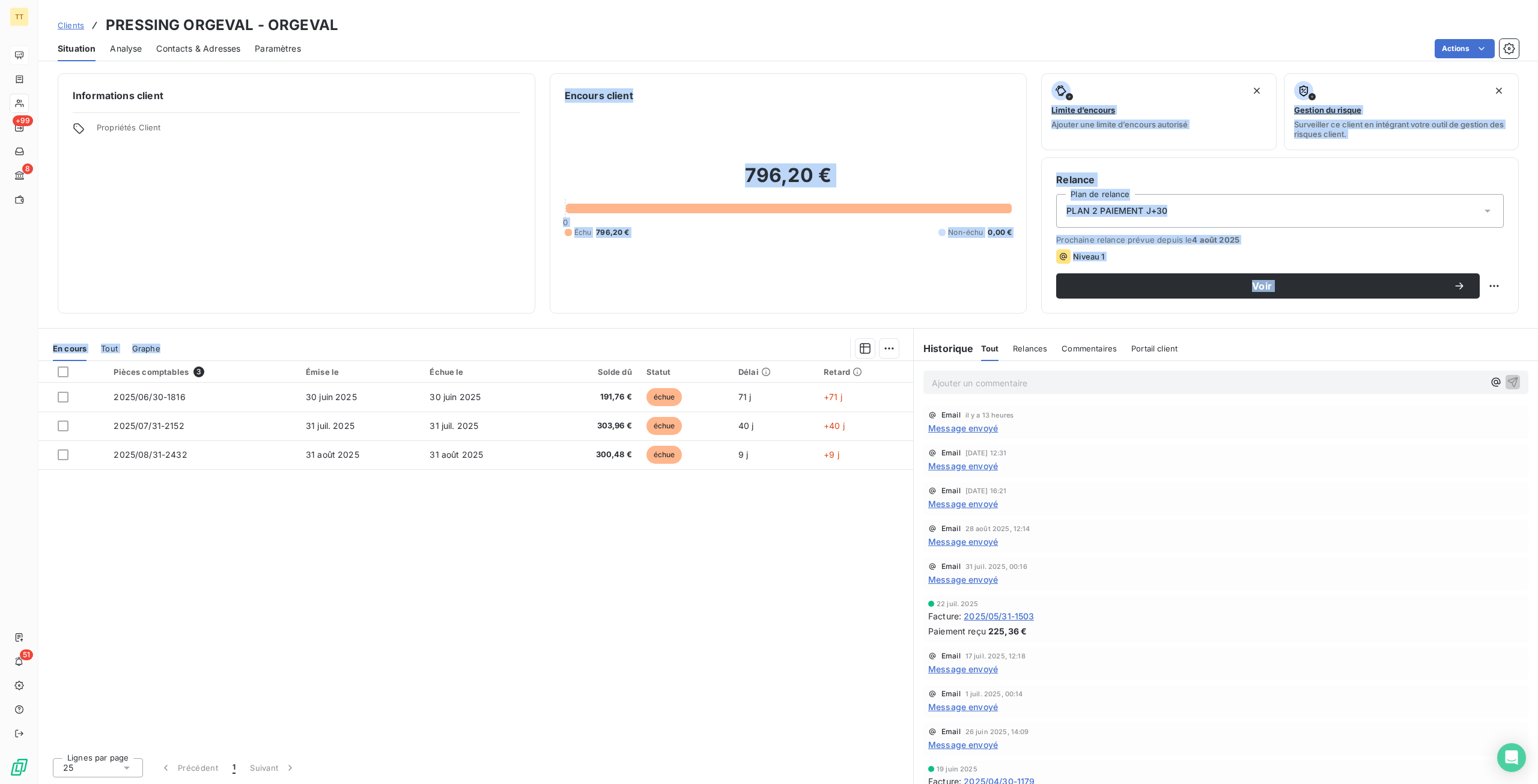
drag, startPoint x: 419, startPoint y: 541, endPoint x: 539, endPoint y: 214, distance: 348.3
click at [539, 214] on div "Informations client Propriétés Client Encours client 796,20 € 0 Échu 796,20 € N…" at bounding box center [788, 425] width 1499 height 718
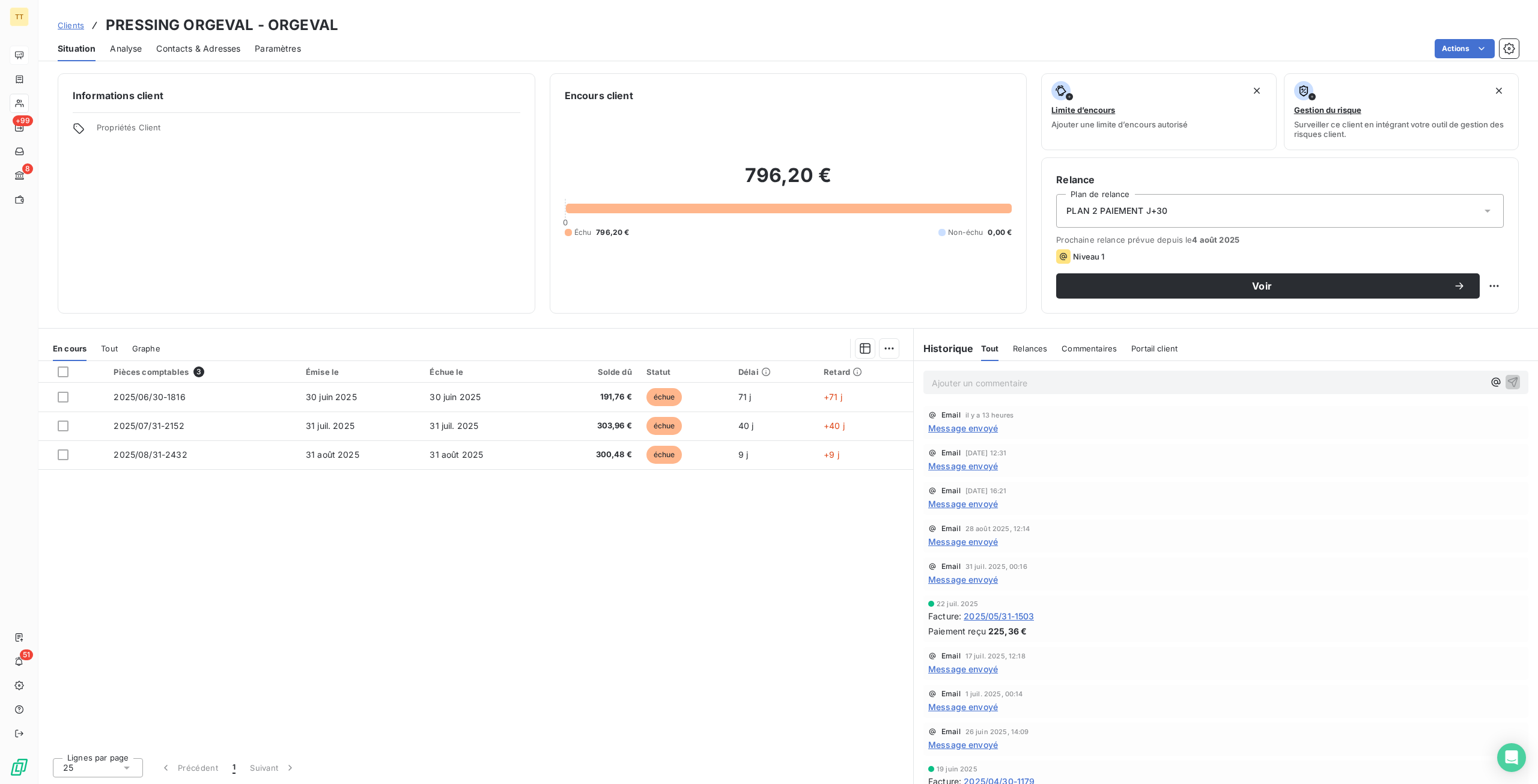
click at [507, 537] on div "Pièces comptables 3 Émise le Échue le Solde dû Statut Délai Retard 2025/06/30-1…" at bounding box center [476, 554] width 875 height 387
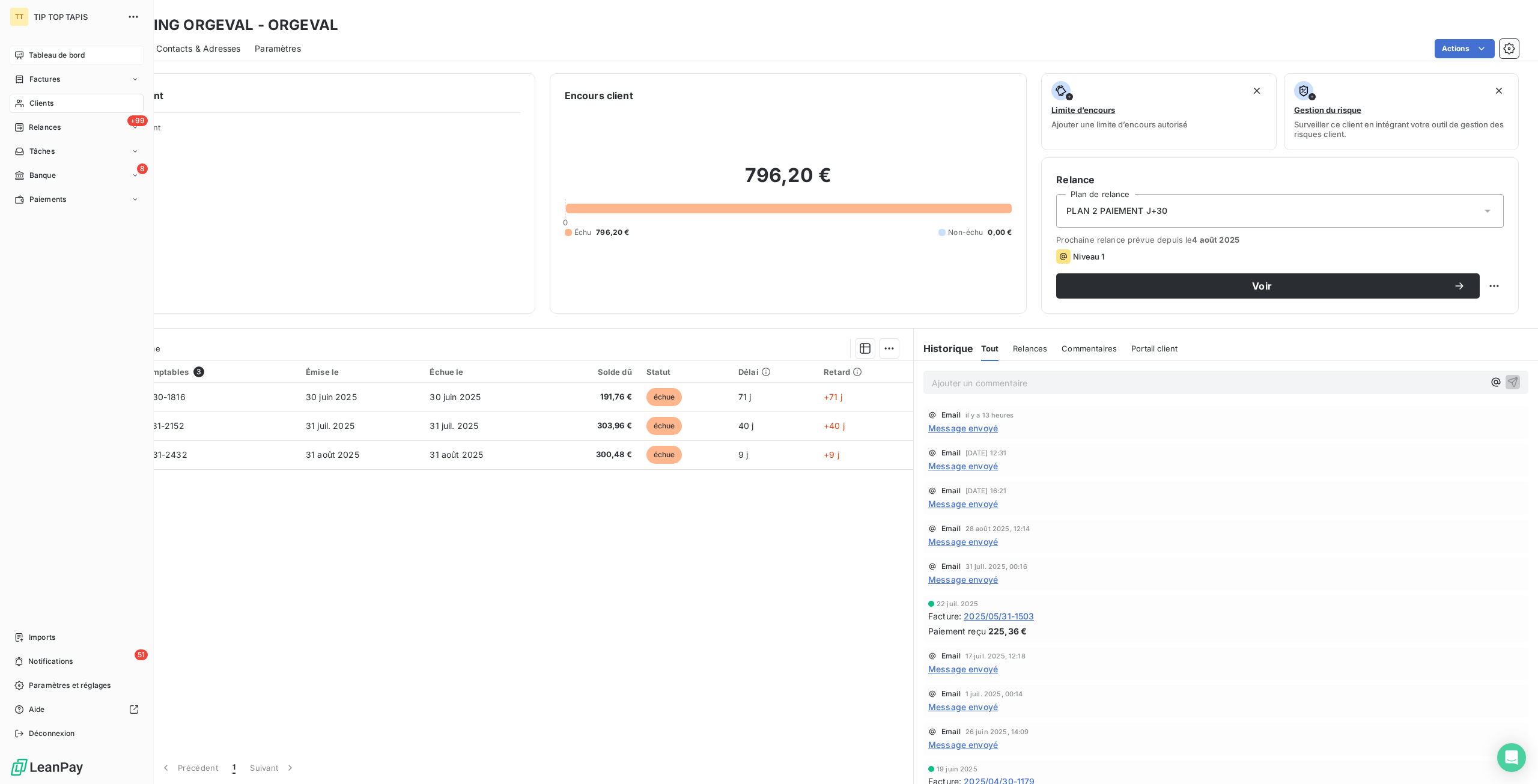
click at [70, 65] on nav "Tableau de bord Factures Clients +99 Relances Tâches 8 Banque Paiements" at bounding box center [76, 128] width 134 height 164
click at [72, 59] on span "Tableau de bord" at bounding box center [57, 55] width 56 height 11
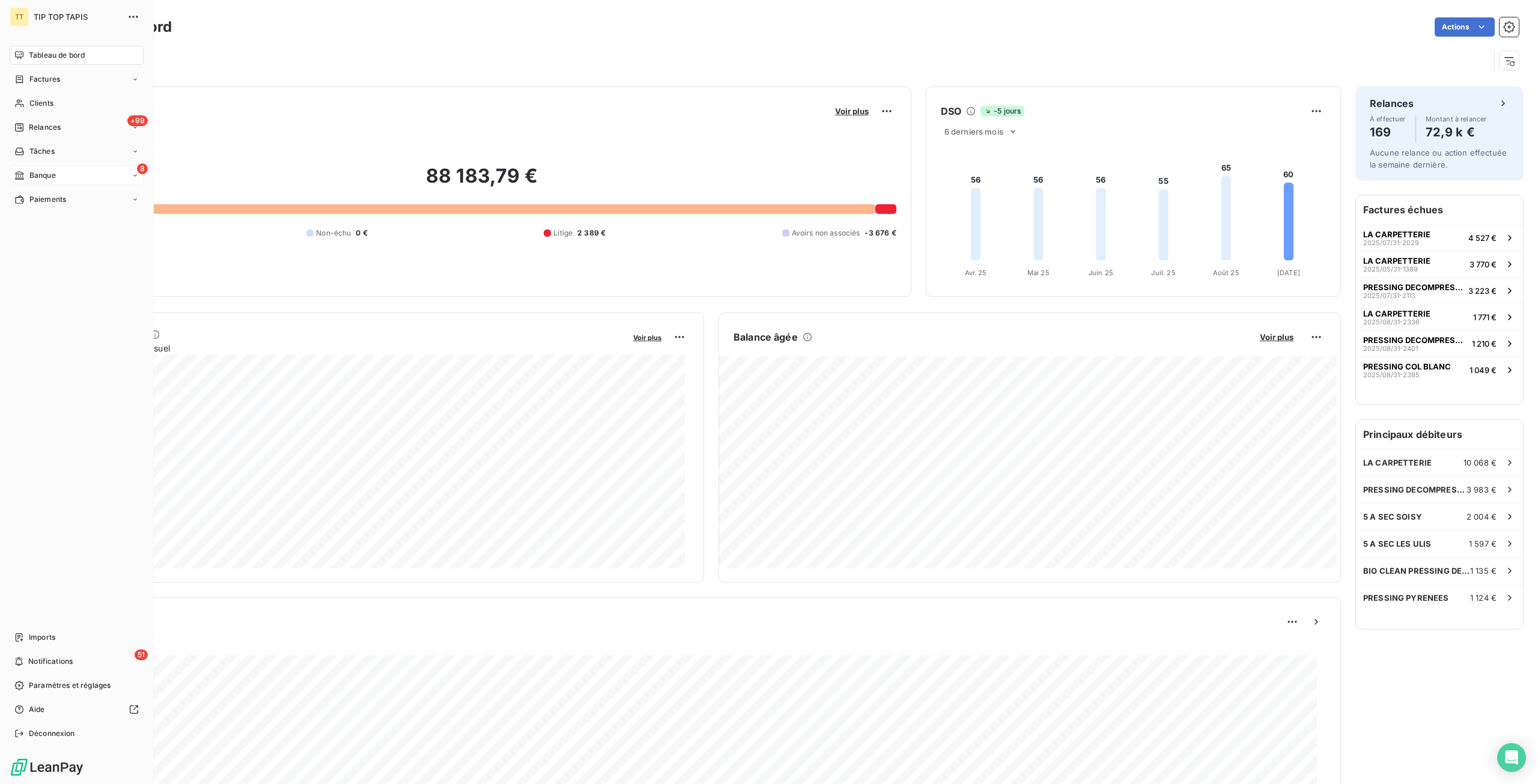
click at [32, 171] on span "Banque" at bounding box center [43, 176] width 26 height 11
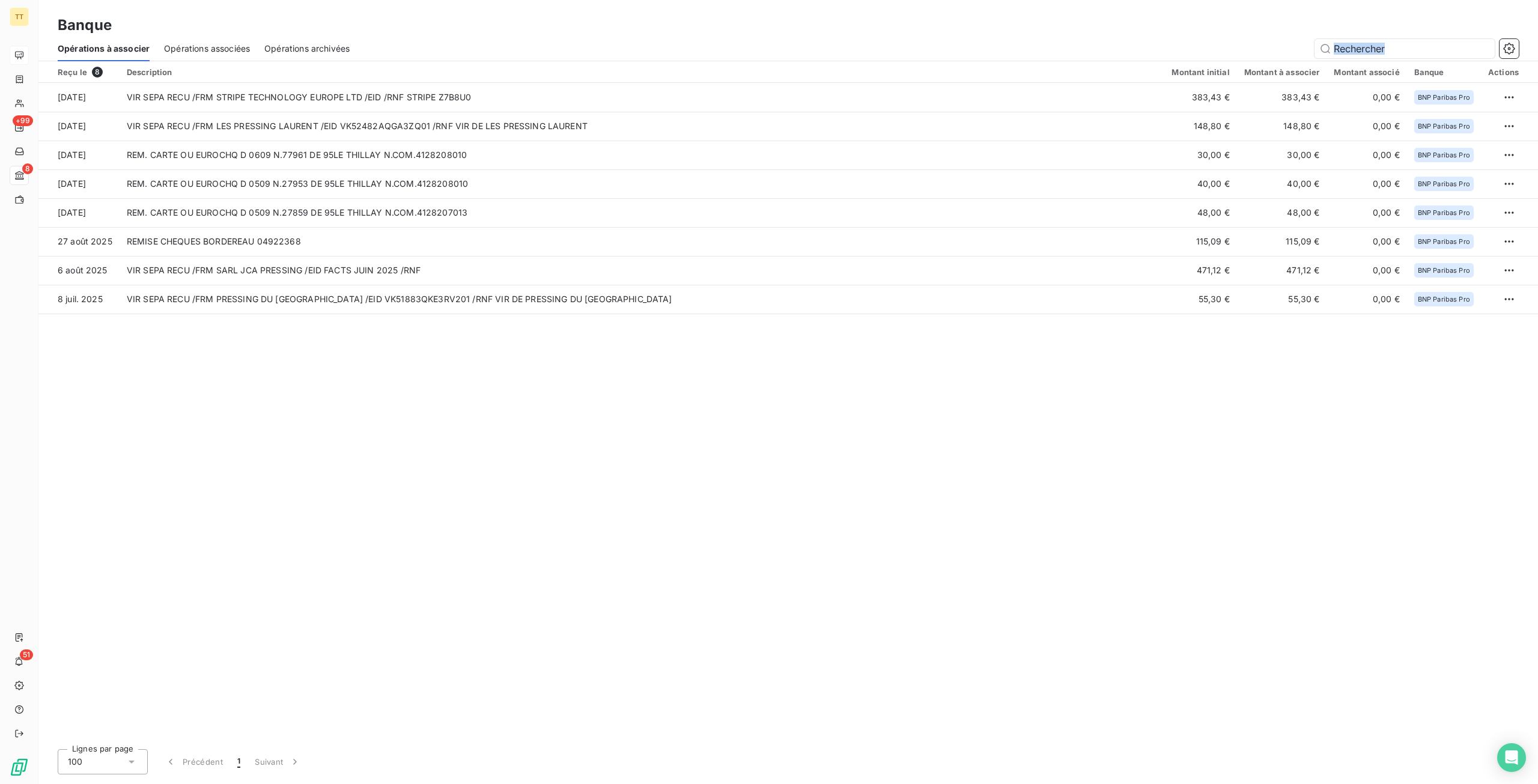
drag, startPoint x: 1172, startPoint y: 536, endPoint x: 993, endPoint y: 22, distance: 544.3
click at [993, 22] on section "Banque Opérations à associer Opérations associées Opérations archivées Reçu le …" at bounding box center [788, 392] width 1499 height 784
click at [865, 365] on div "Reçu le 8 Description Montant initial Montant à associer Montant associé Banque…" at bounding box center [788, 400] width 1499 height 678
